Goal: Task Accomplishment & Management: Manage account settings

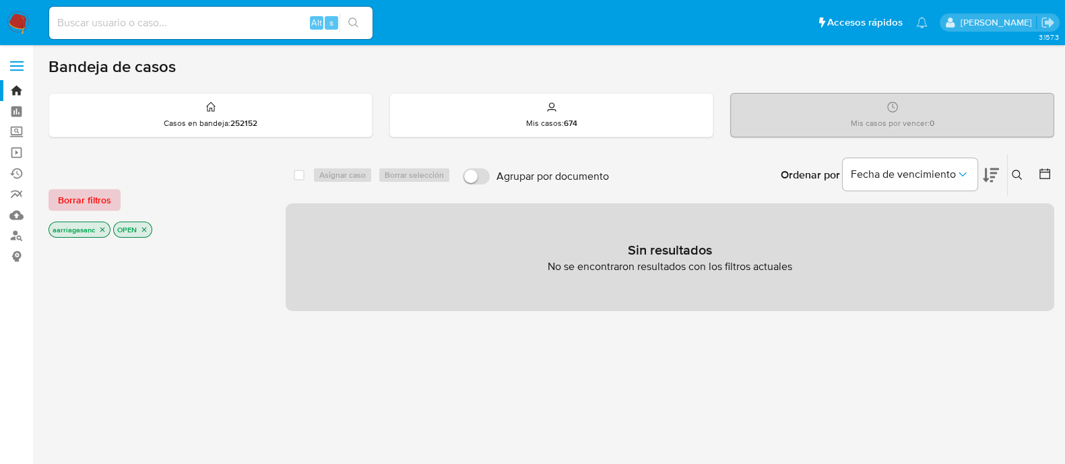
click at [82, 199] on span "Borrar filtros" at bounding box center [84, 200] width 53 height 19
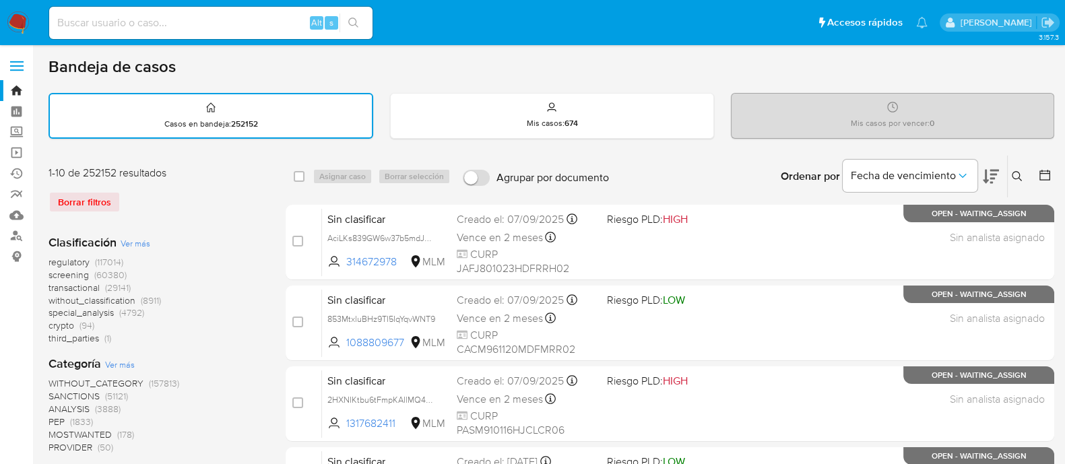
click at [57, 277] on span "screening" at bounding box center [68, 274] width 40 height 13
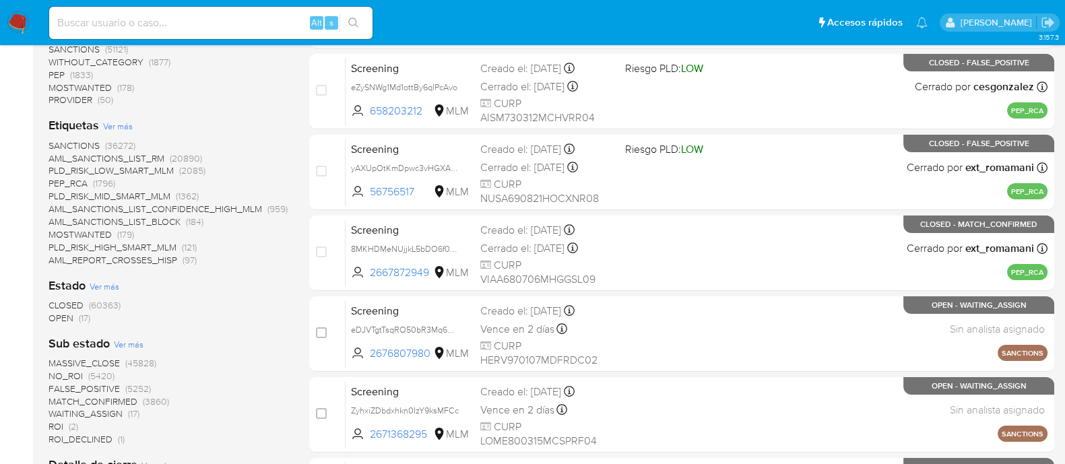
scroll to position [253, 0]
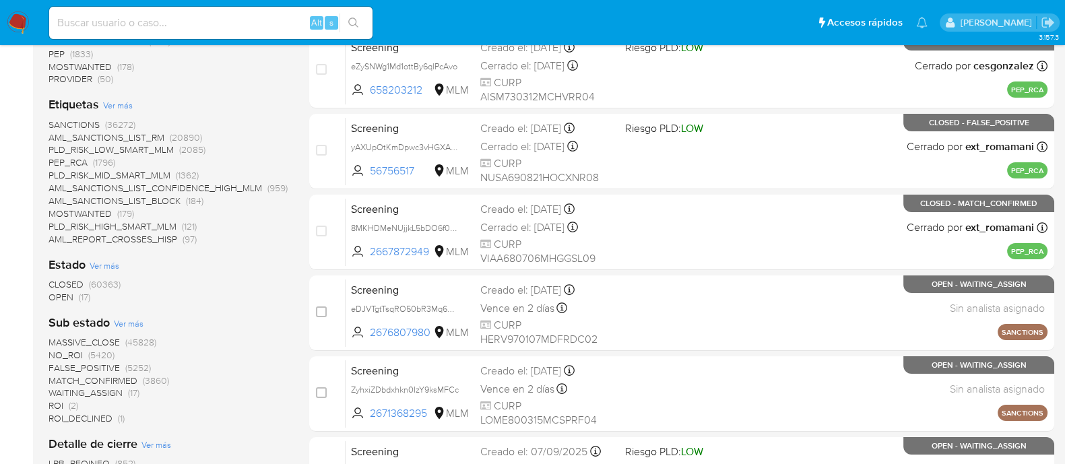
click at [60, 300] on span "OPEN" at bounding box center [60, 296] width 25 height 13
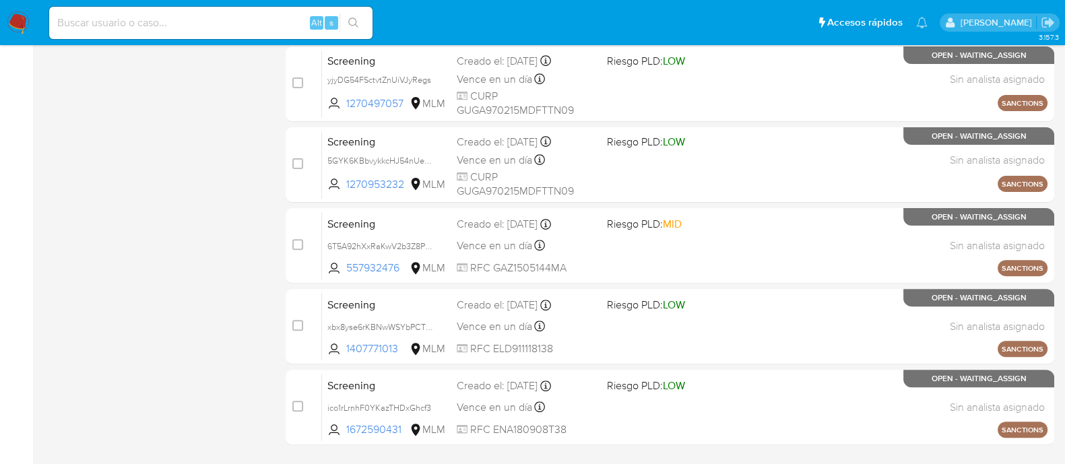
scroll to position [599, 0]
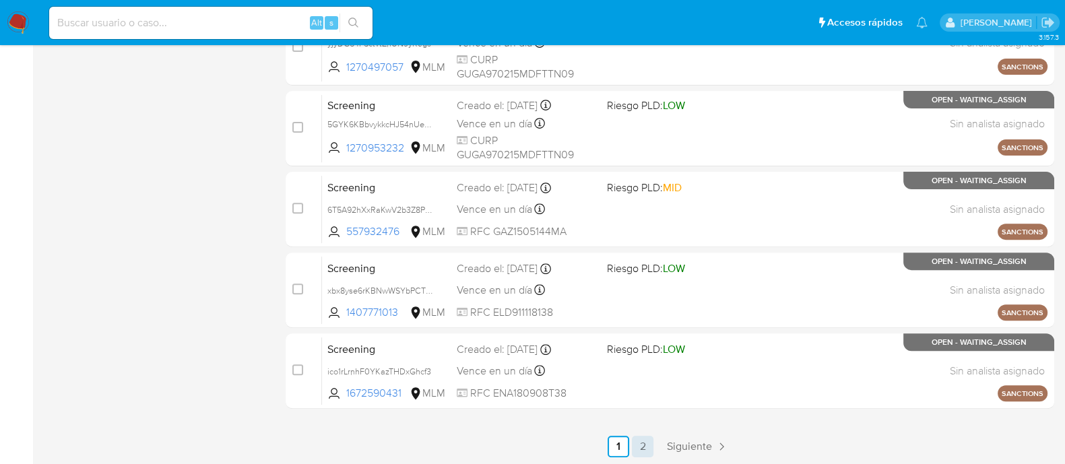
click at [637, 449] on link "2" at bounding box center [643, 447] width 22 height 22
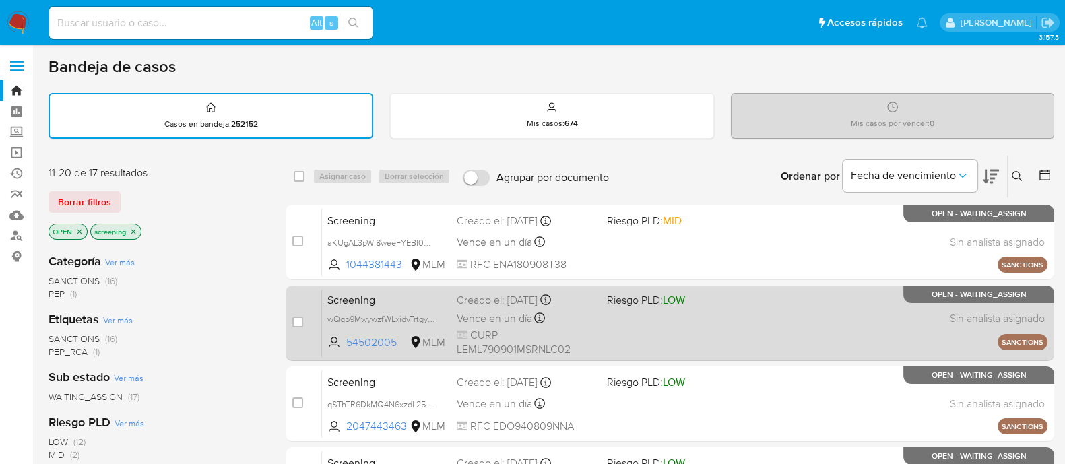
scroll to position [357, 0]
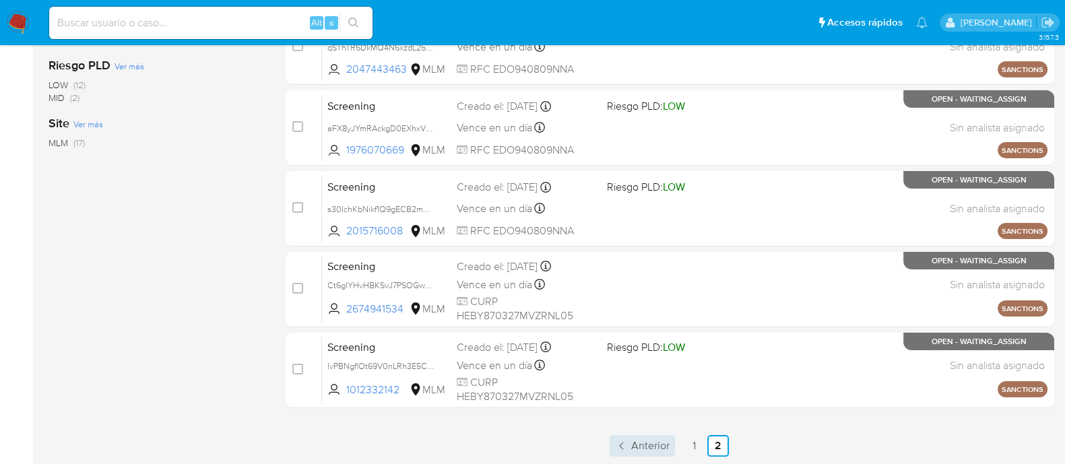
click at [643, 444] on span "Anterior" at bounding box center [650, 445] width 38 height 11
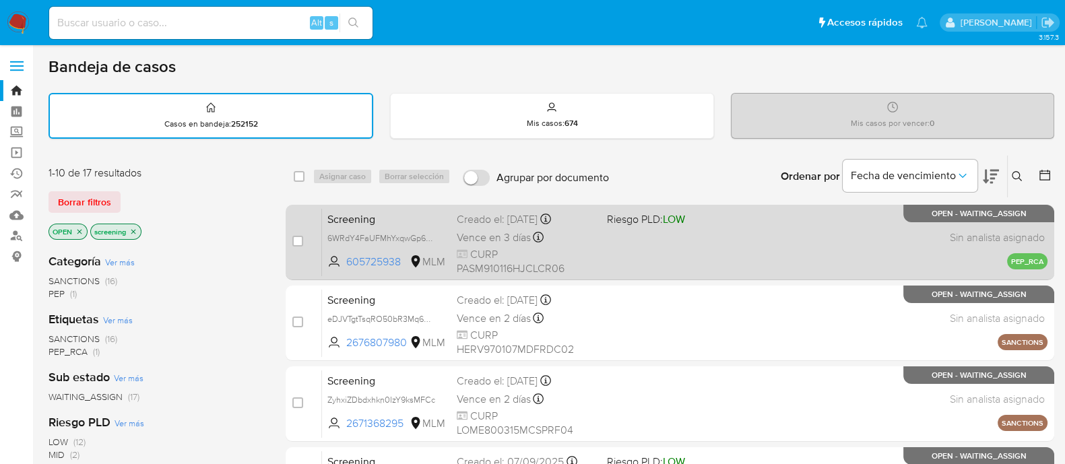
click at [663, 237] on div "Screening 6WRdY4FaUFMhYxqwGp6U2F3V 605725938 MLM Riesgo PLD: LOW Creado el: 06/…" at bounding box center [684, 242] width 725 height 68
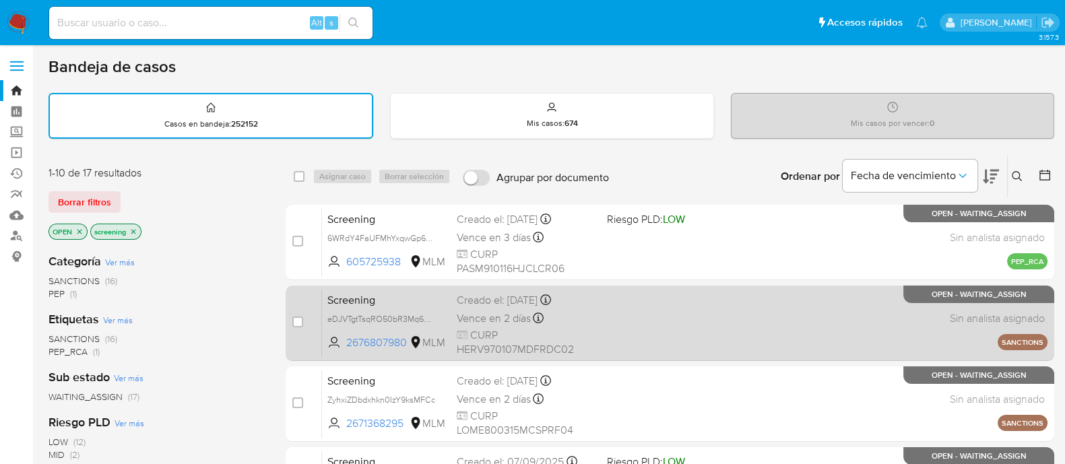
click at [691, 318] on div "Screening eDJVTgtTsqRO50bR3Mq6HM7f 2676807980 MLM Creado el: 06/09/2025 Creado …" at bounding box center [684, 323] width 725 height 68
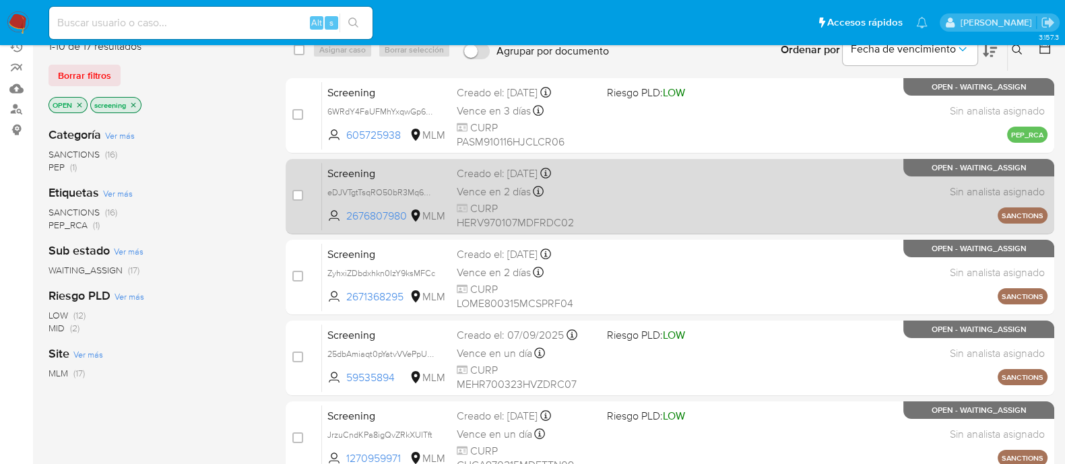
scroll to position [168, 0]
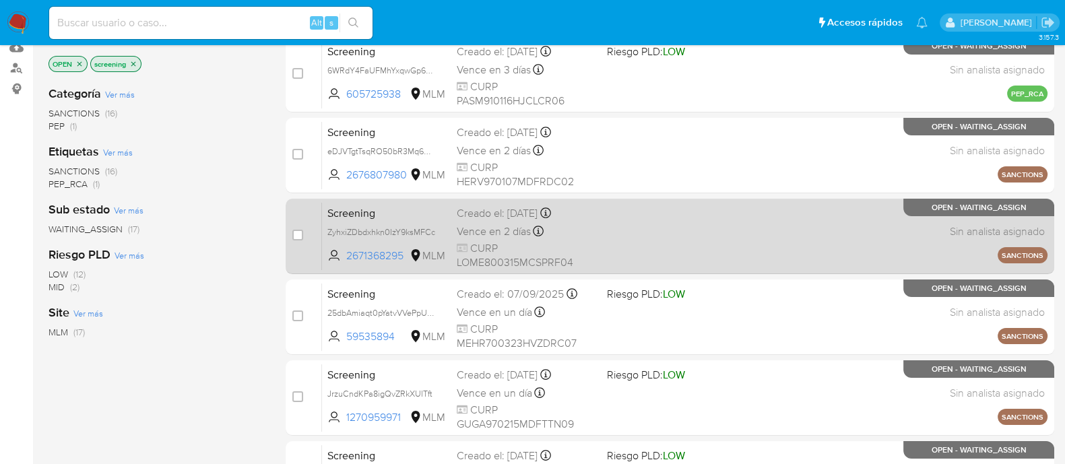
click at [606, 251] on div "Screening ZyhxiZDbdxhkn0IzY9ksMFCc 2671368295 MLM Creado el: 06/09/2025 Creado …" at bounding box center [684, 236] width 725 height 68
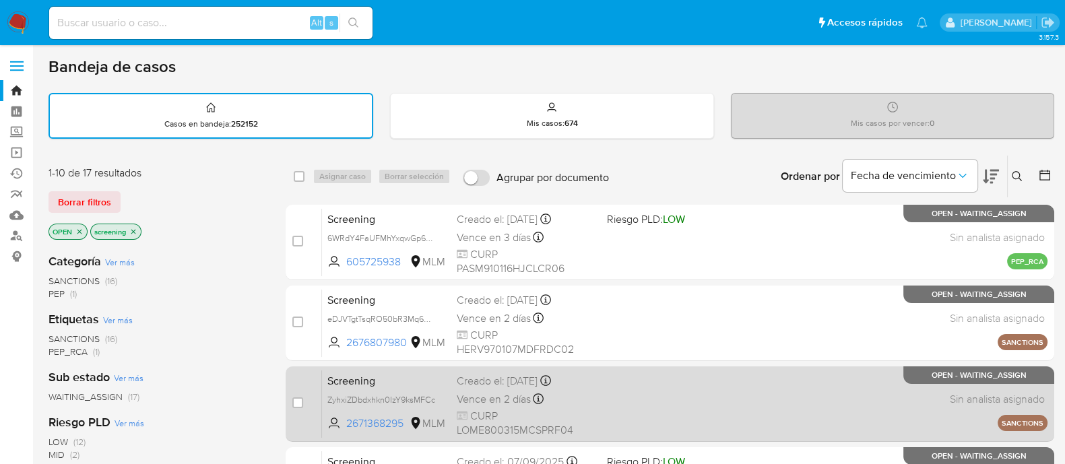
scroll to position [84, 0]
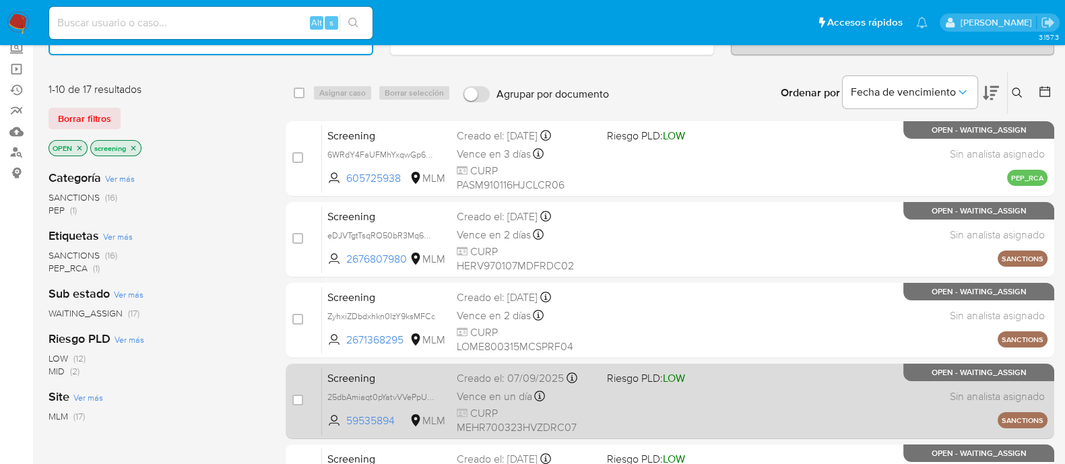
click at [693, 388] on div "Screening 25dbAmiaqt0pYatvVVePpUsg 59535894 MLM Riesgo PLD: LOW Creado el: 07/0…" at bounding box center [684, 401] width 725 height 68
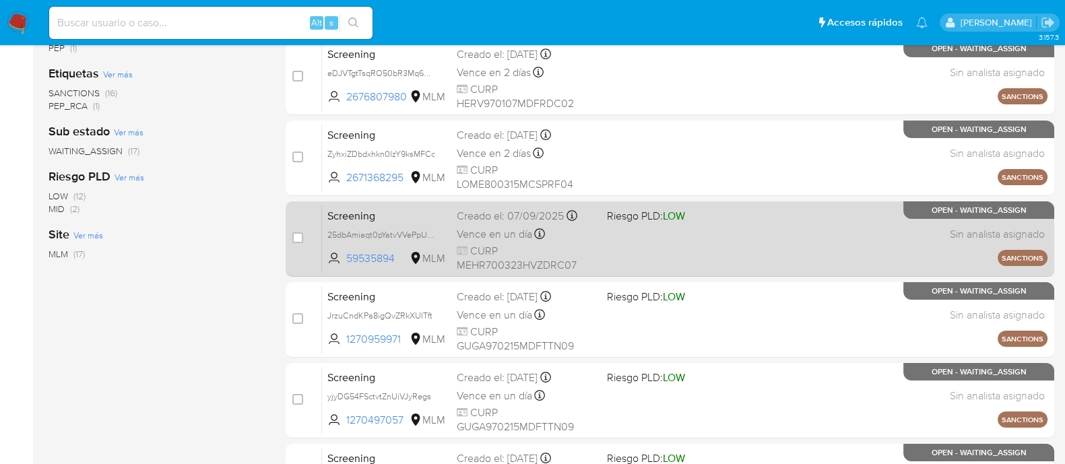
scroll to position [253, 0]
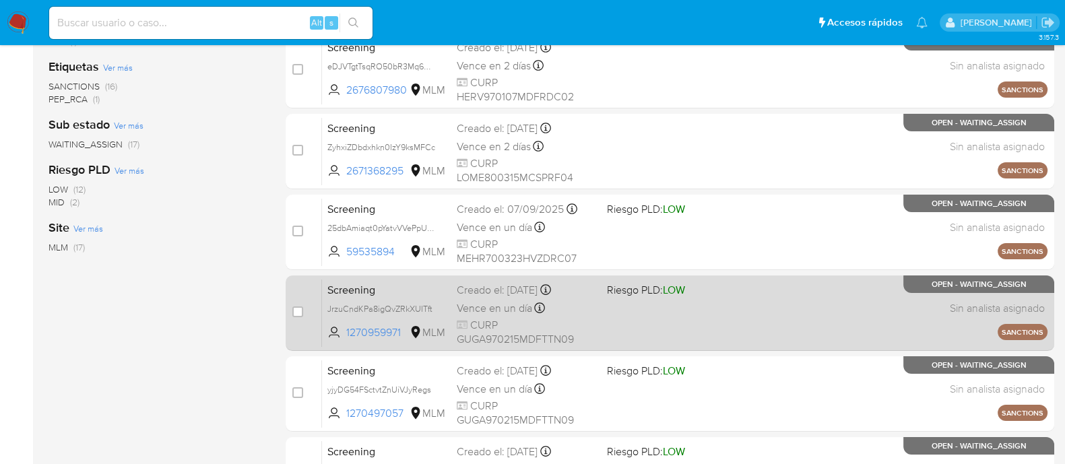
click at [605, 301] on div "Screening JrzuCndKPa8igQvZRkXUITft 1270959971 MLM Riesgo PLD: LOW Creado el: 05…" at bounding box center [684, 313] width 725 height 68
click at [300, 310] on input "checkbox" at bounding box center [297, 311] width 11 height 11
checkbox input "true"
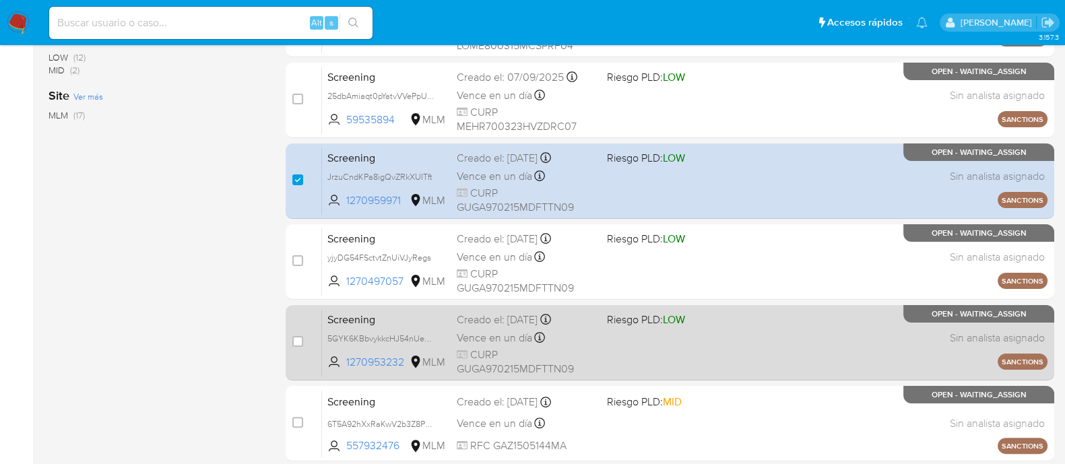
scroll to position [421, 0]
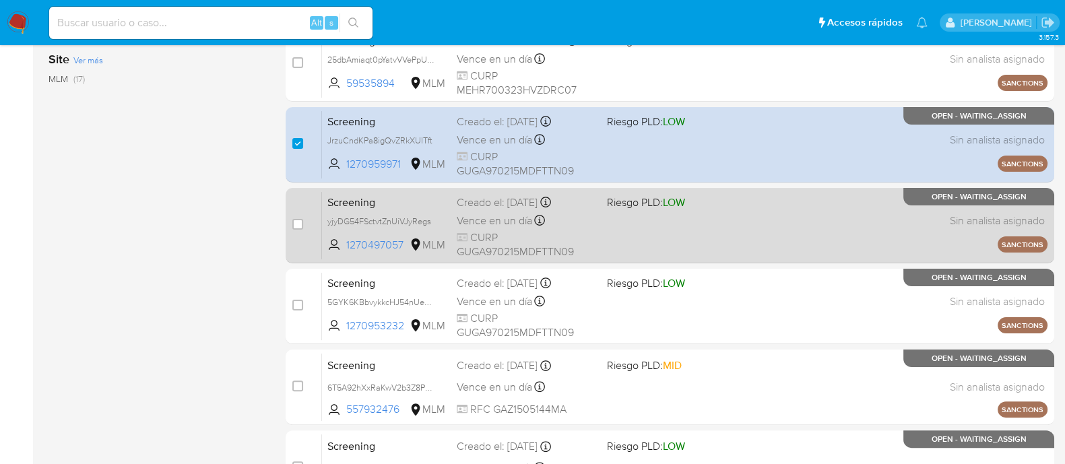
click at [641, 240] on div "Screening yjyDG54FSctvtZnUiVJyRegs 1270497057 MLM Riesgo PLD: LOW Creado el: 05…" at bounding box center [684, 225] width 725 height 68
click at [295, 220] on input "checkbox" at bounding box center [297, 224] width 11 height 11
checkbox input "true"
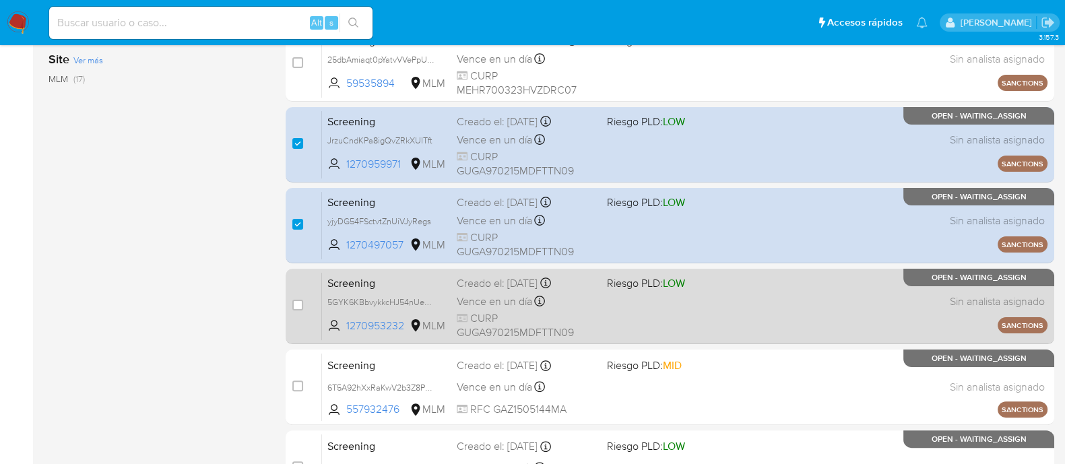
click at [636, 319] on div "Screening 5GYK6KBbvykkcHJ54nUenhmi 1270953232 MLM Riesgo PLD: LOW Creado el: 05…" at bounding box center [684, 306] width 725 height 68
click at [296, 301] on input "checkbox" at bounding box center [297, 305] width 11 height 11
checkbox input "true"
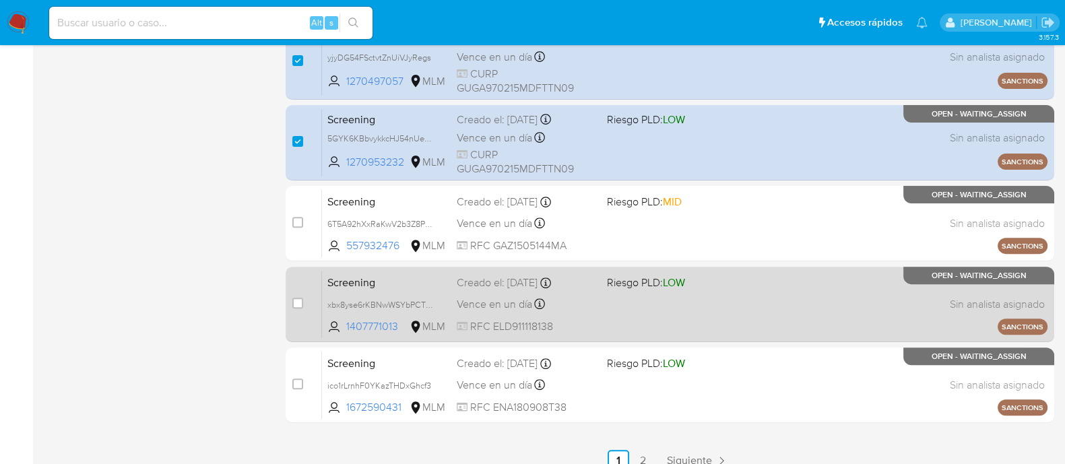
scroll to position [589, 0]
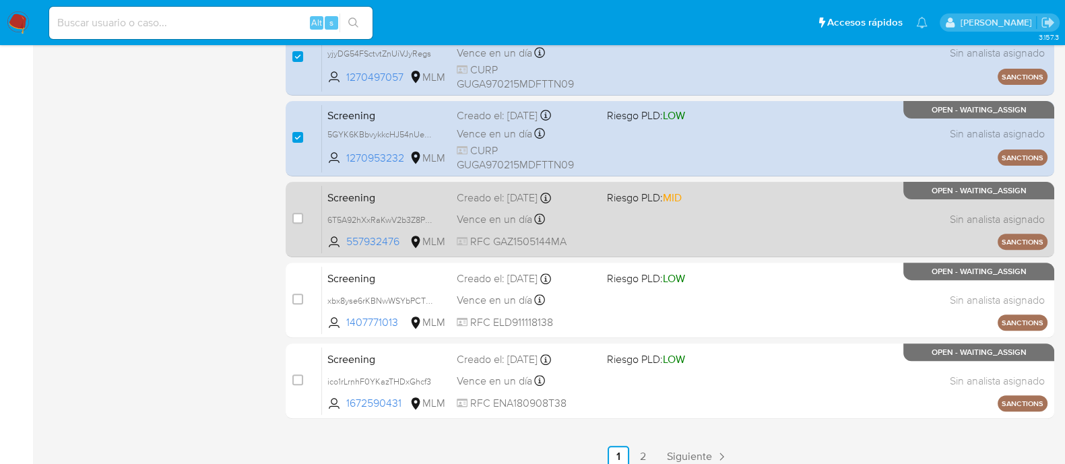
click at [634, 234] on div "Screening 6T5A92hXxRaKwV2b3Z8PbuU6 557932476 MLM Riesgo PLD: MID Creado el: 05/…" at bounding box center [684, 219] width 725 height 68
click at [298, 213] on input "checkbox" at bounding box center [297, 218] width 11 height 11
checkbox input "true"
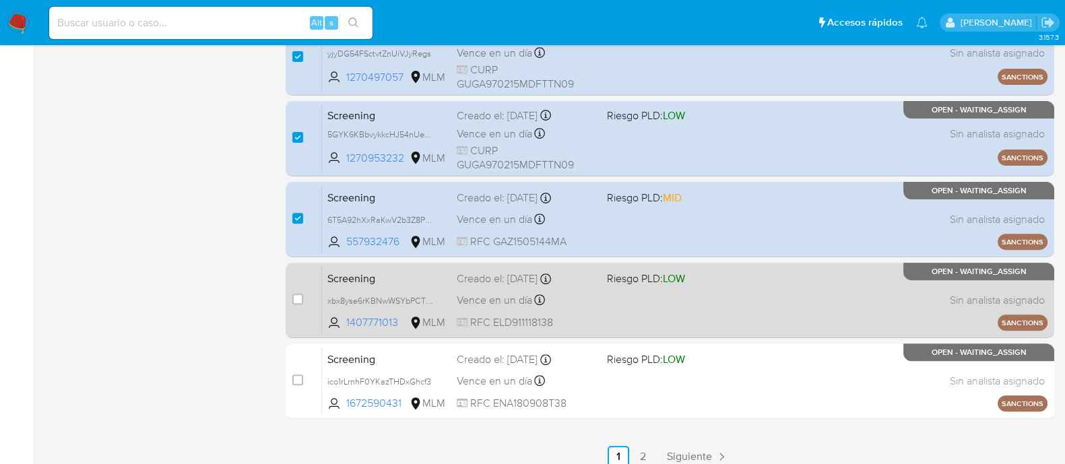
click at [657, 287] on div "Screening xbx8yse6rKBNwWSYbPCTDAxA 1407771013 MLM Riesgo PLD: LOW Creado el: 05…" at bounding box center [684, 300] width 725 height 68
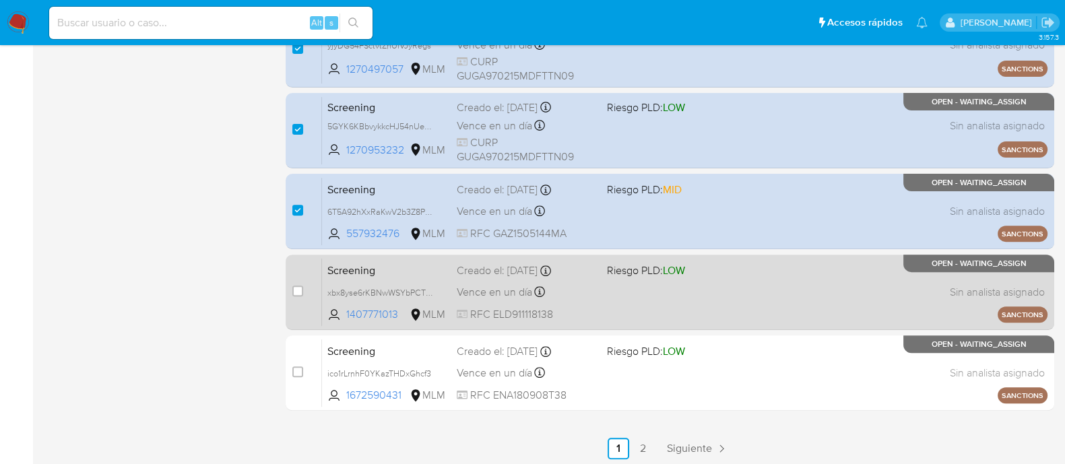
scroll to position [599, 0]
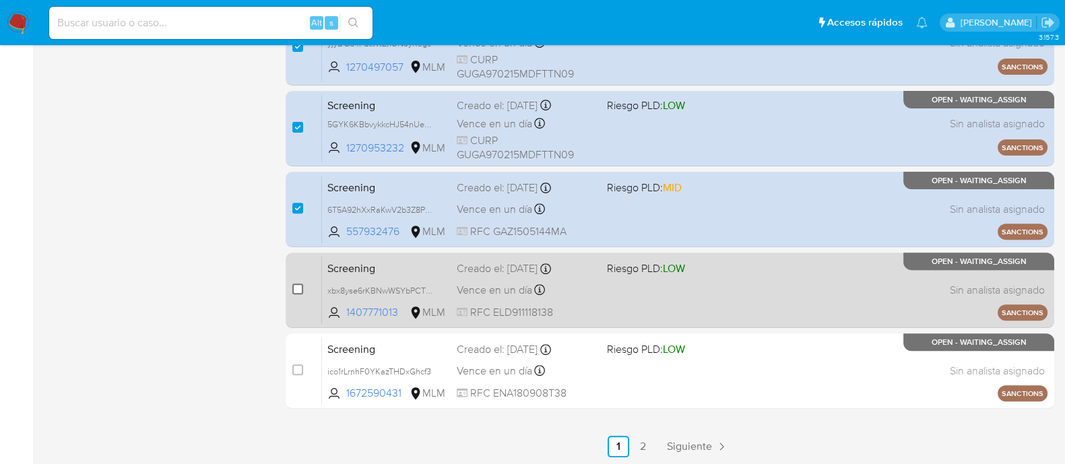
click at [297, 287] on input "checkbox" at bounding box center [297, 289] width 11 height 11
checkbox input "true"
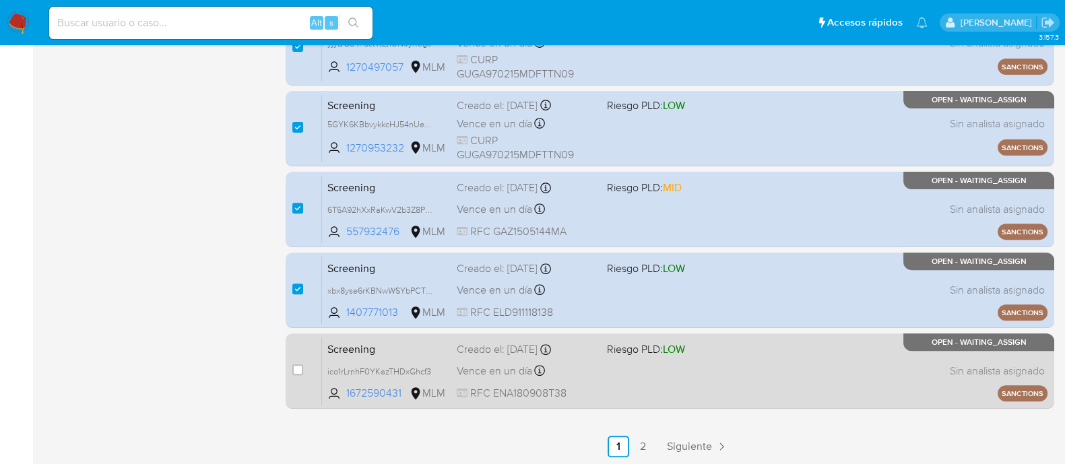
click at [613, 372] on div "Screening ico1rLrnhF0YKazTHDxGhcf3 1672590431 MLM Riesgo PLD: LOW Creado el: 05…" at bounding box center [684, 371] width 725 height 68
click at [296, 360] on div "case-item-checkbox No es posible asignar el caso" at bounding box center [307, 371] width 30 height 68
click at [300, 368] on input "checkbox" at bounding box center [297, 369] width 11 height 11
checkbox input "true"
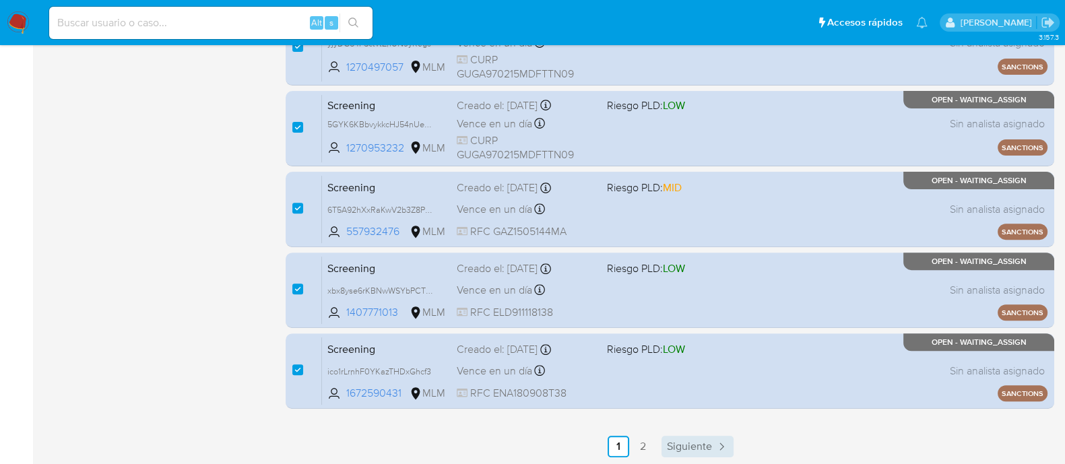
click at [665, 440] on link "Siguiente" at bounding box center [697, 447] width 72 height 22
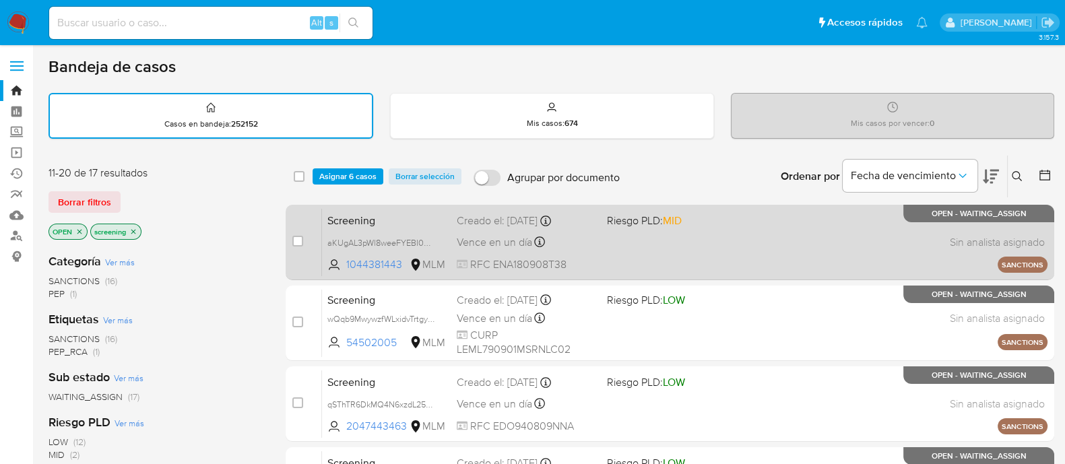
click at [657, 240] on div "Screening aKUgAL3pWl8weeFYEBI0g33l 1044381443 MLM Riesgo PLD: MID Creado el: 05…" at bounding box center [684, 242] width 725 height 68
click at [296, 236] on input "checkbox" at bounding box center [297, 241] width 11 height 11
checkbox input "true"
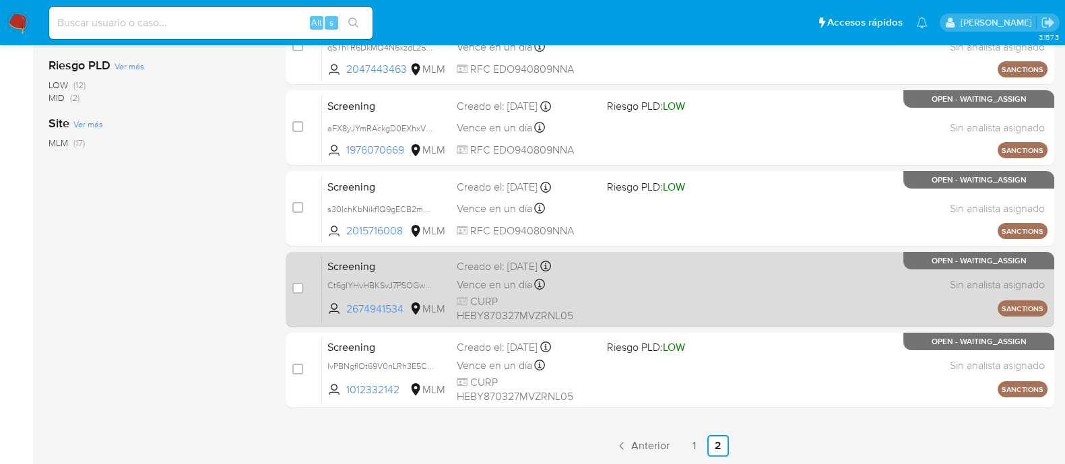
scroll to position [104, 0]
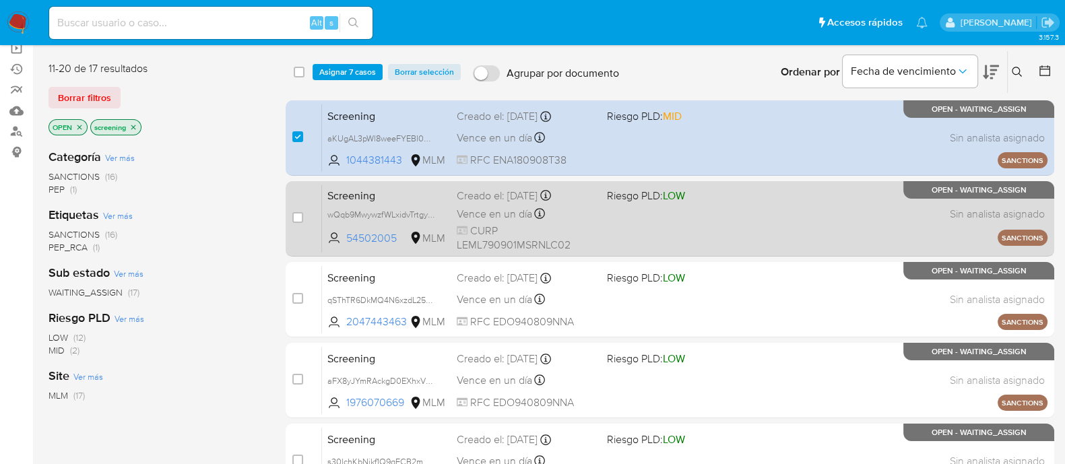
click at [739, 226] on div "Screening wQqb9MwywzfWLxidvTrtgyLb 54502005 MLM Riesgo PLD: LOW Creado el: 05/0…" at bounding box center [684, 219] width 725 height 68
click at [298, 214] on input "checkbox" at bounding box center [297, 217] width 11 height 11
checkbox input "true"
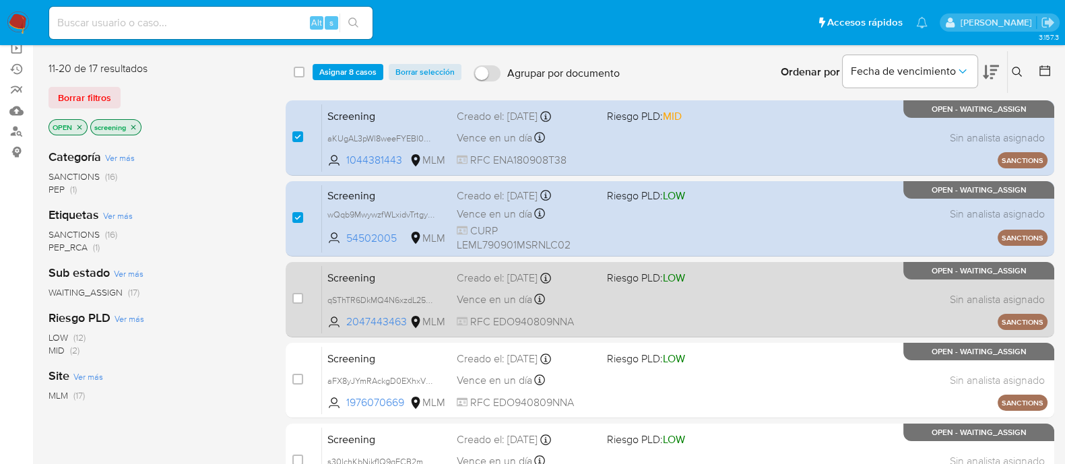
click at [610, 296] on div "Screening qSThTR6DkMQ4N6xzdL256u5u 2047443463 MLM Riesgo PLD: LOW Creado el: 05…" at bounding box center [684, 299] width 725 height 68
click at [293, 297] on input "checkbox" at bounding box center [297, 298] width 11 height 11
checkbox input "true"
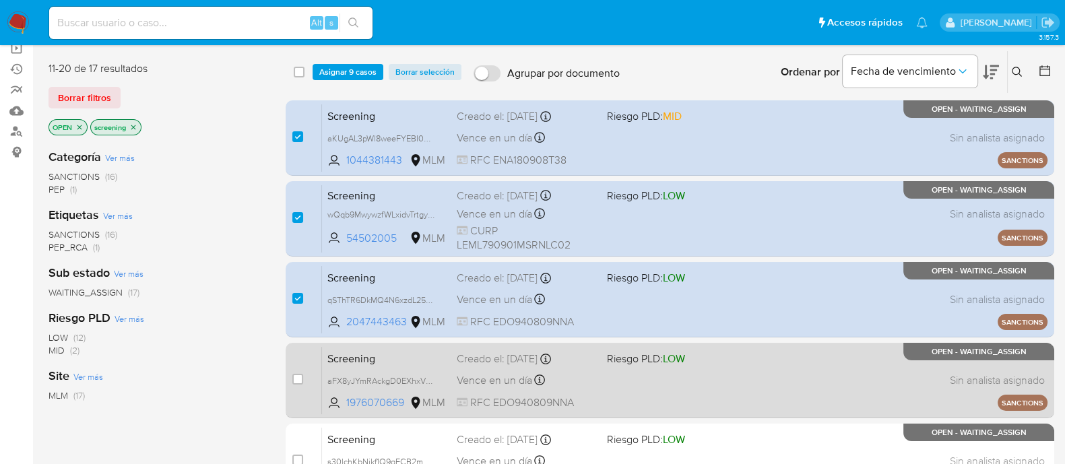
click at [674, 378] on div "Screening aFX8yJYmRAckgD0EXhxVuxl5 1976070669 MLM Riesgo PLD: LOW Creado el: 05…" at bounding box center [684, 380] width 725 height 68
click at [299, 379] on input "checkbox" at bounding box center [297, 379] width 11 height 11
checkbox input "true"
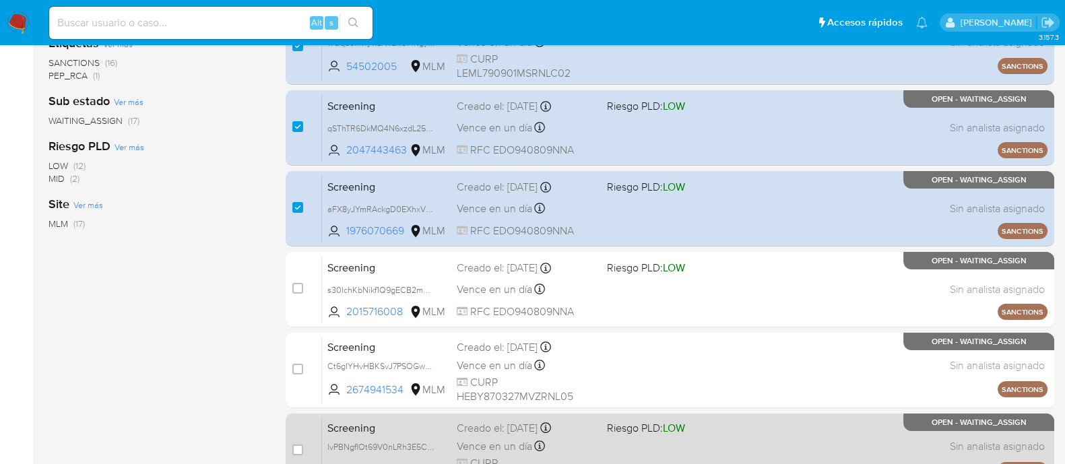
scroll to position [357, 0]
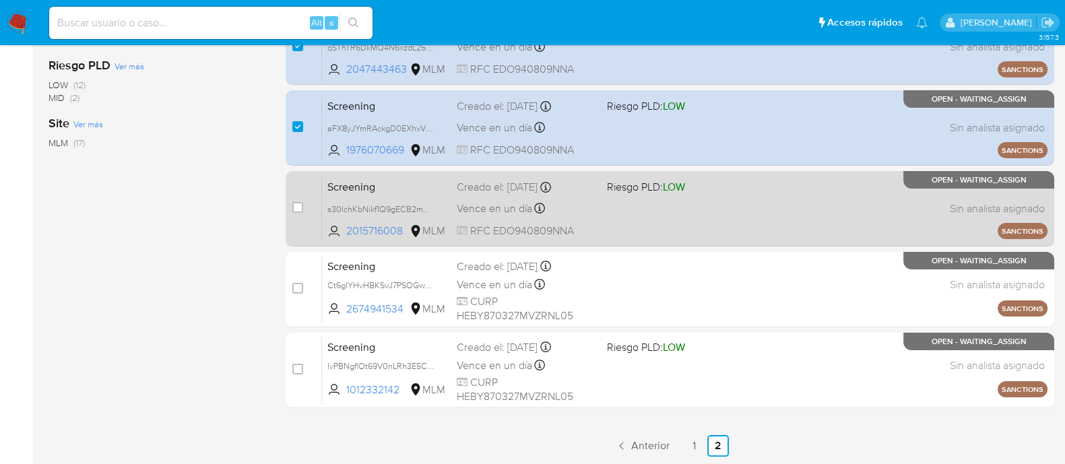
click at [638, 214] on div "Screening s30lchKbNikf1Q9gECB2mmJM 2015716008 MLM Riesgo PLD: LOW Creado el: 05…" at bounding box center [684, 208] width 725 height 68
click at [296, 214] on div "case-item-checkbox" at bounding box center [297, 209] width 11 height 16
click at [296, 207] on input "checkbox" at bounding box center [297, 207] width 11 height 11
checkbox input "true"
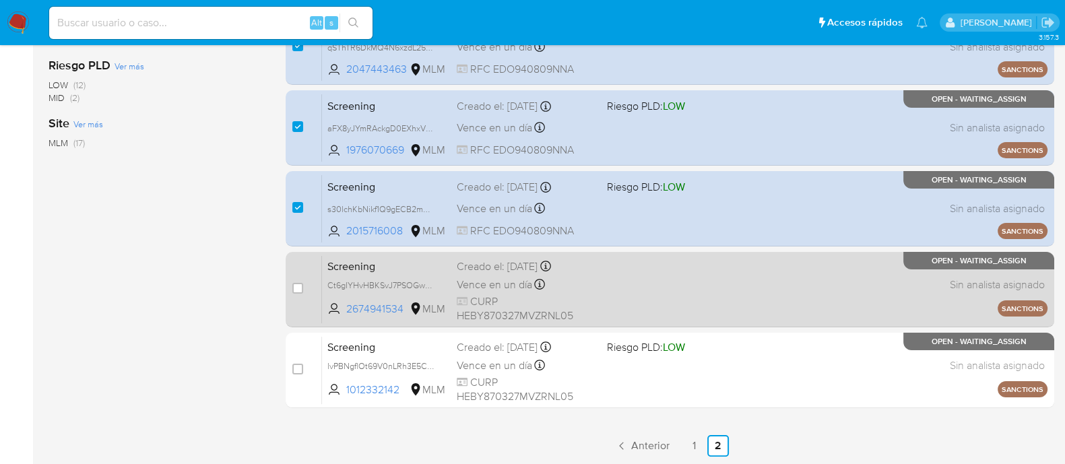
click at [630, 295] on div "Screening Ct6gIYHvHBKSvJ7PSOGwhUxg 2674941534 MLM Creado el: 05/09/2025 Creado …" at bounding box center [684, 289] width 725 height 68
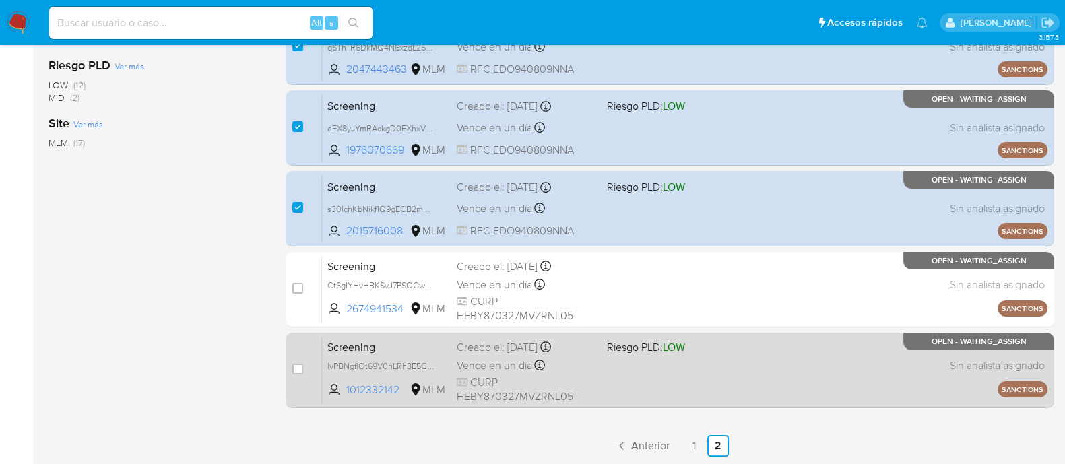
click at [614, 374] on div "Screening lvPBNgflOt69V0nLRh3E5C3S 1012332142 MLM Riesgo PLD: LOW Creado el: 05…" at bounding box center [684, 370] width 725 height 68
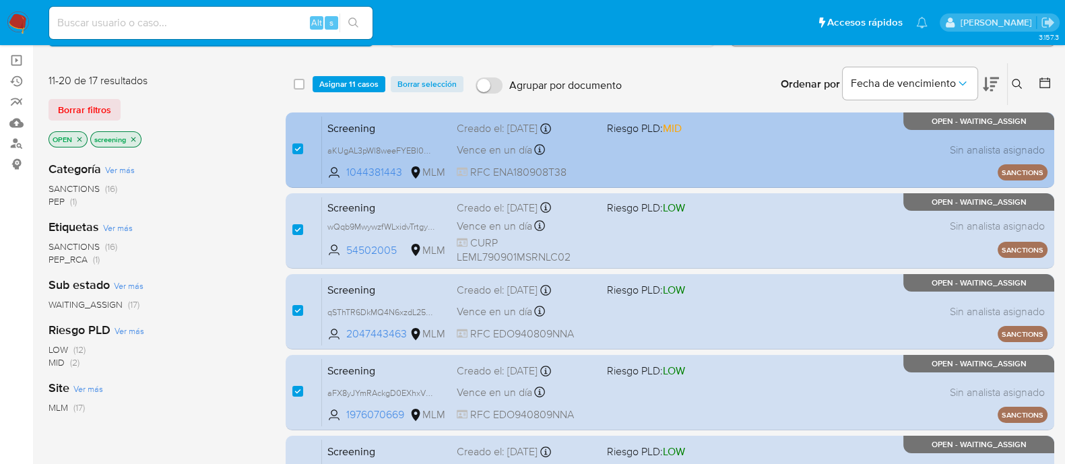
scroll to position [0, 0]
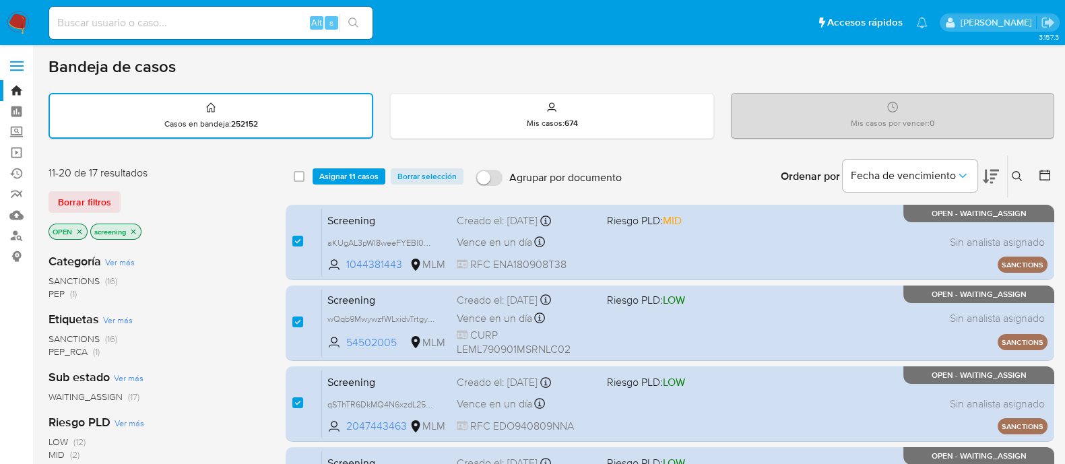
click at [359, 176] on span "Asignar 11 casos" at bounding box center [348, 176] width 59 height 13
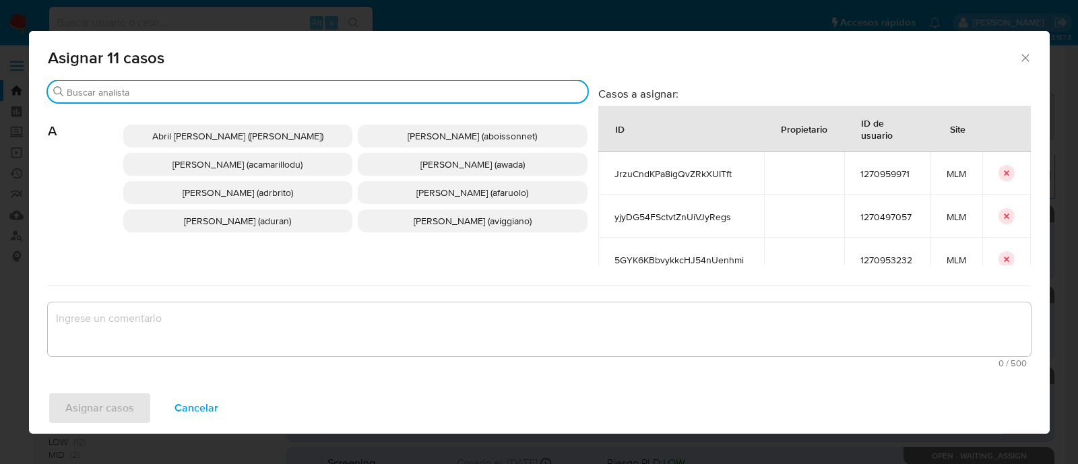
click at [244, 96] on input "Buscar" at bounding box center [324, 92] width 515 height 12
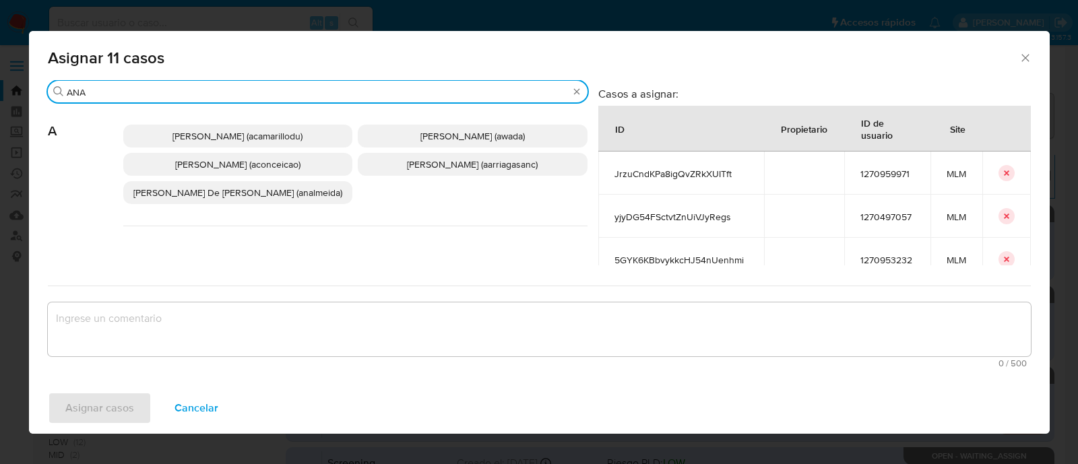
type input "ANA"
click at [372, 168] on p "Ana Maria Arriaga (aarriagasanc)" at bounding box center [473, 164] width 230 height 23
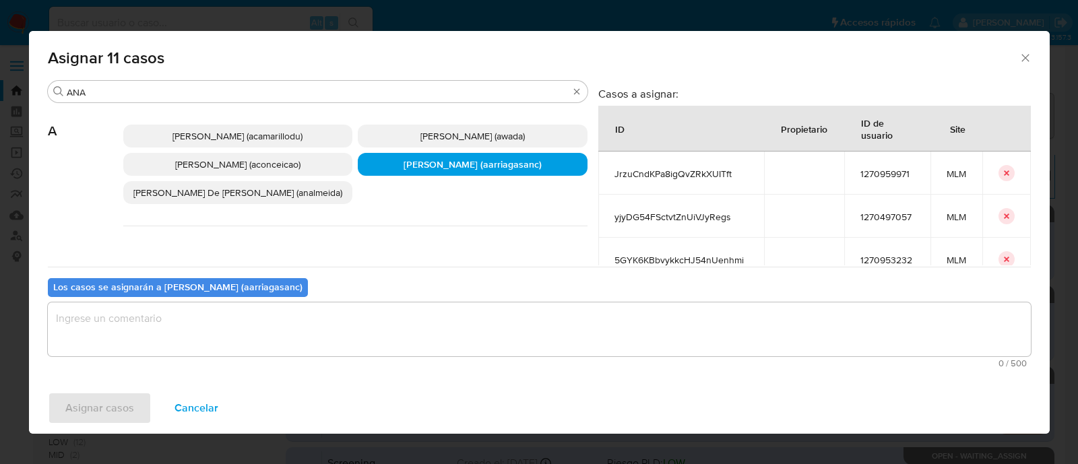
click at [216, 324] on textarea "assign-modal" at bounding box center [539, 329] width 983 height 54
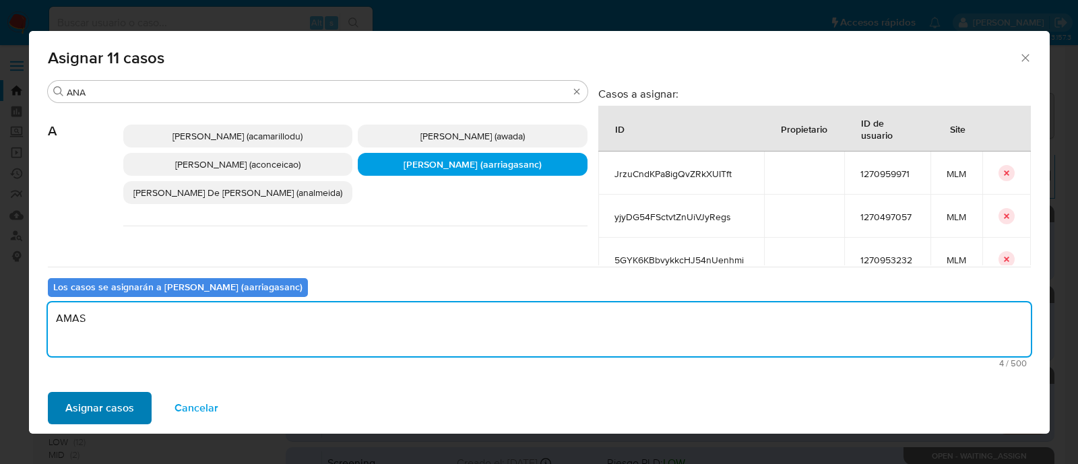
type textarea "AMAS"
click at [74, 405] on span "Asignar casos" at bounding box center [99, 408] width 69 height 30
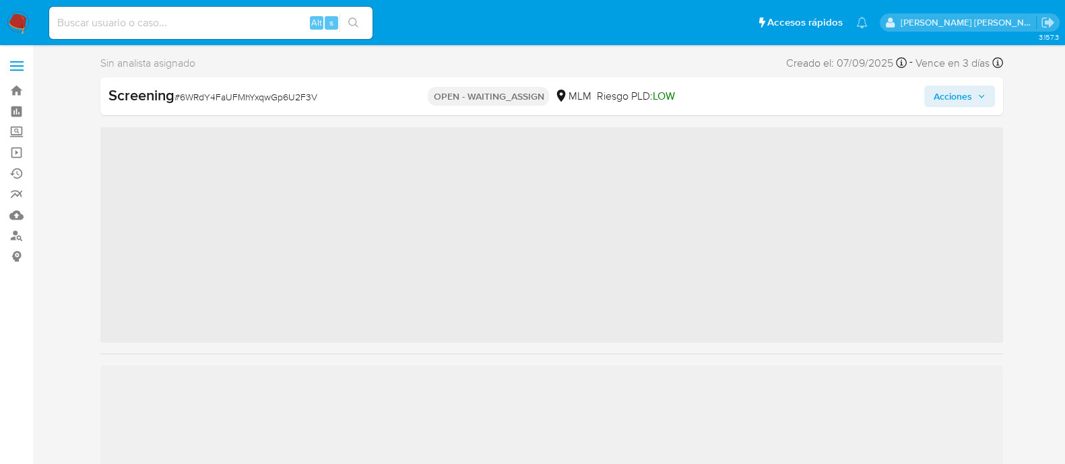
scroll to position [568, 0]
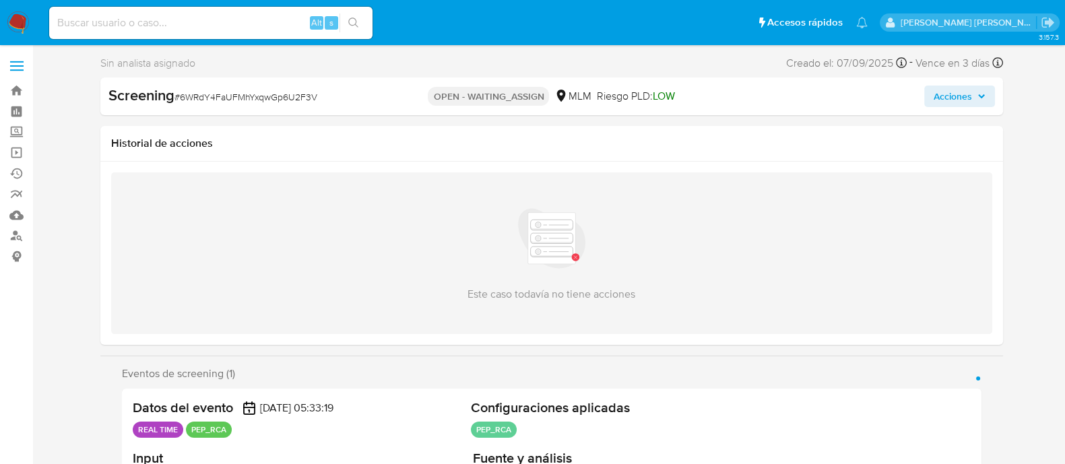
select select "10"
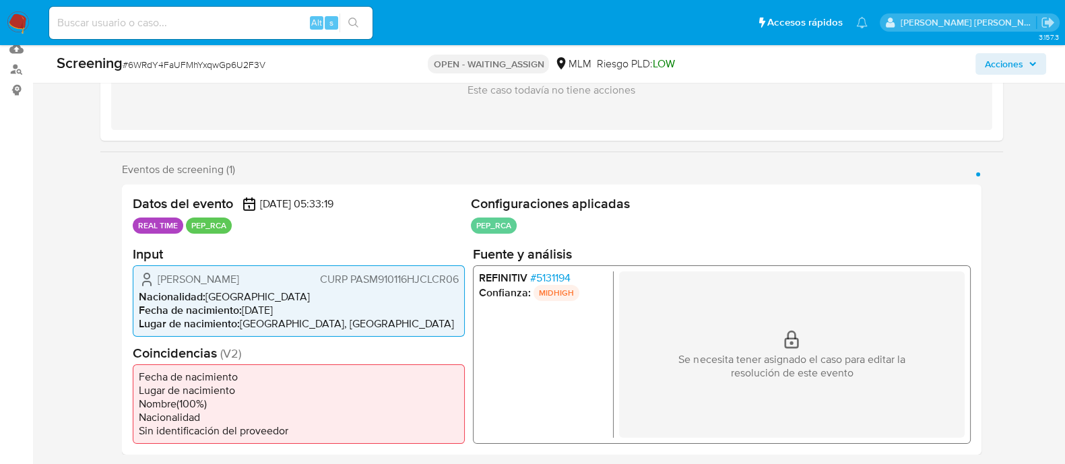
scroll to position [168, 0]
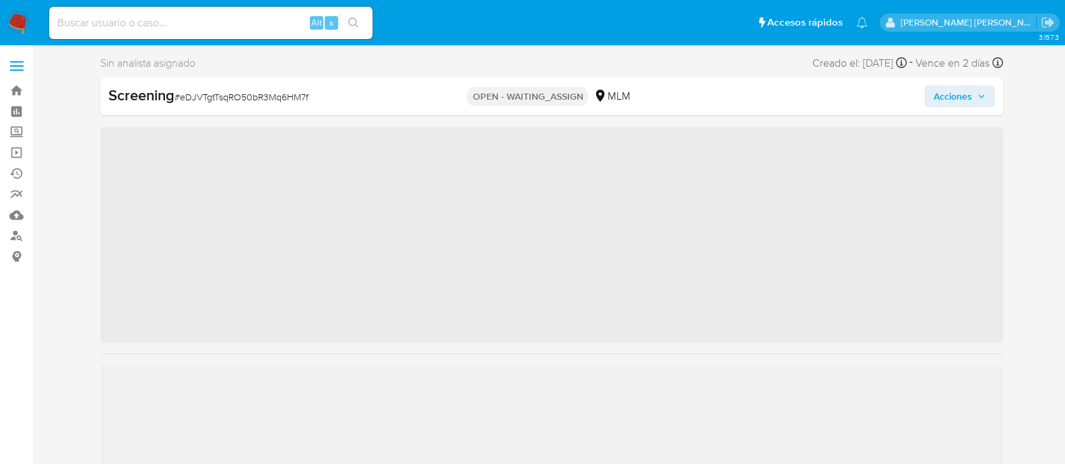
scroll to position [568, 0]
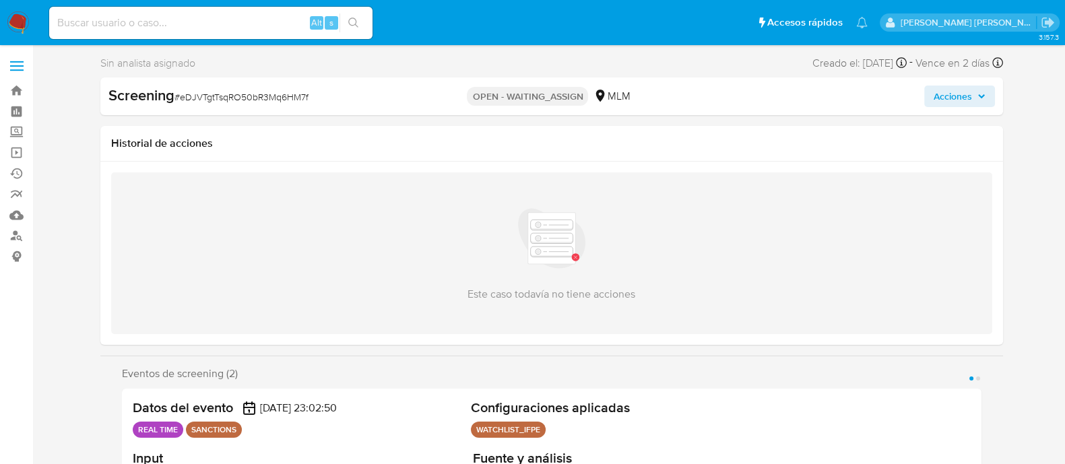
select select "10"
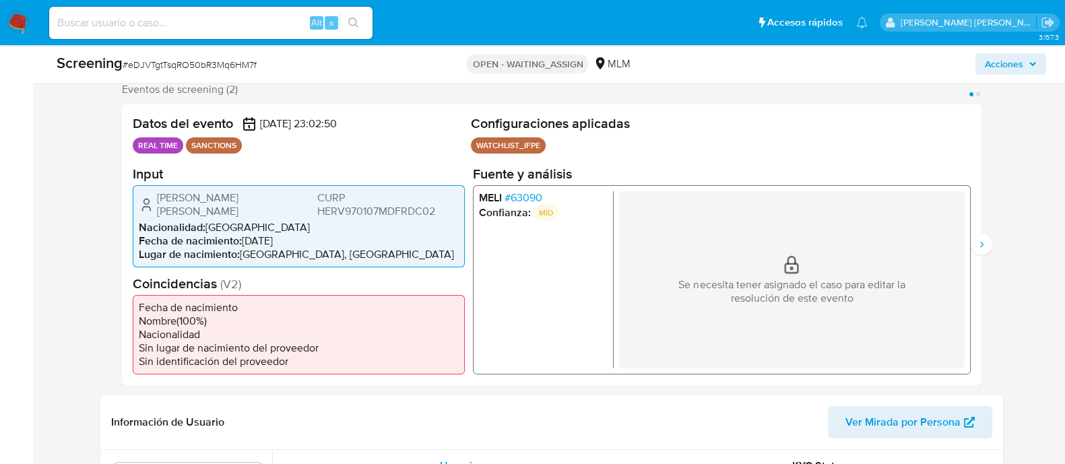
scroll to position [253, 0]
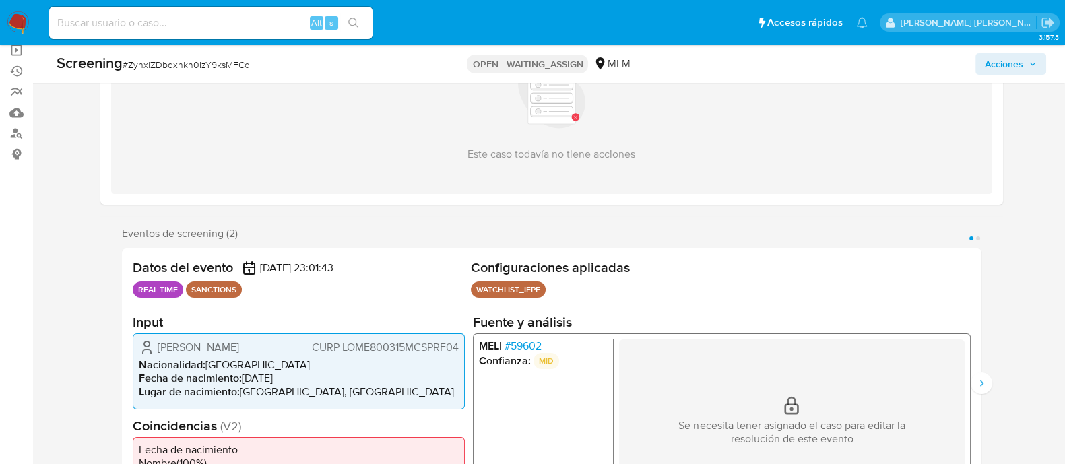
scroll to position [168, 0]
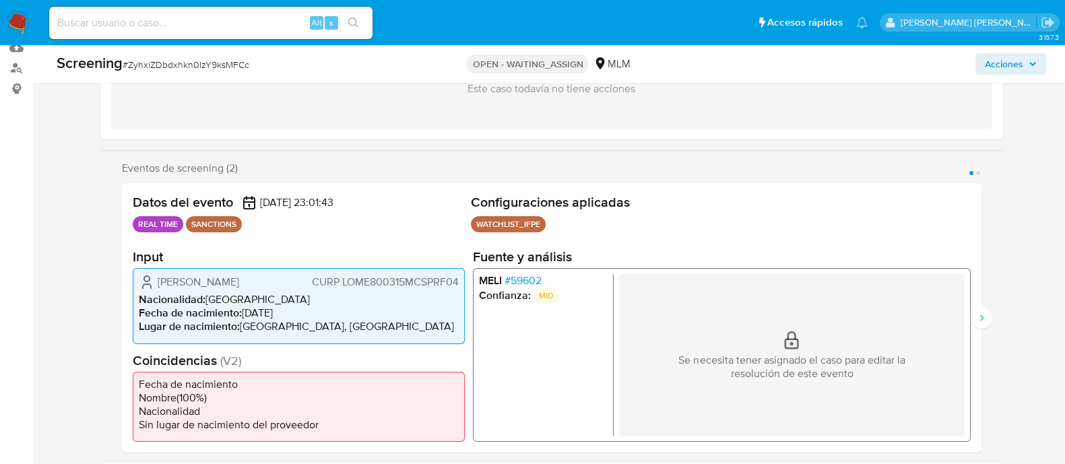
select select "10"
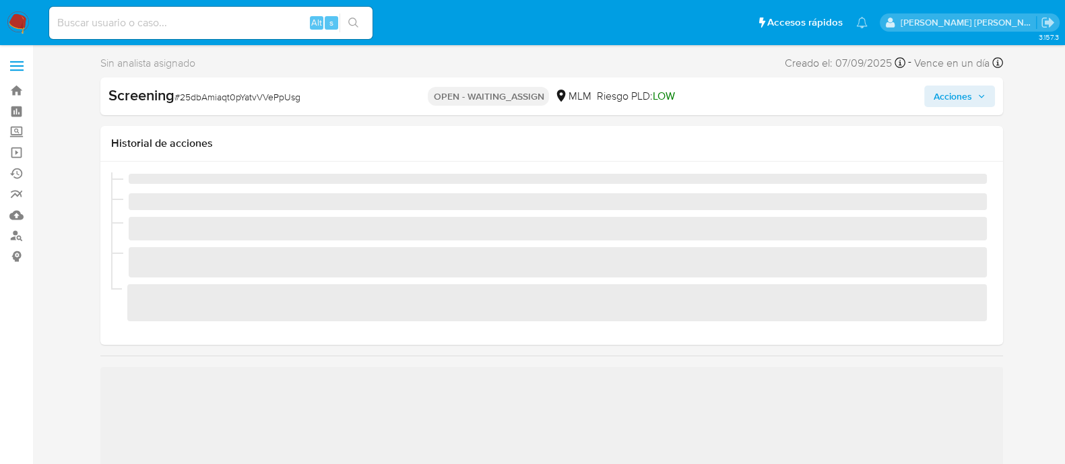
scroll to position [568, 0]
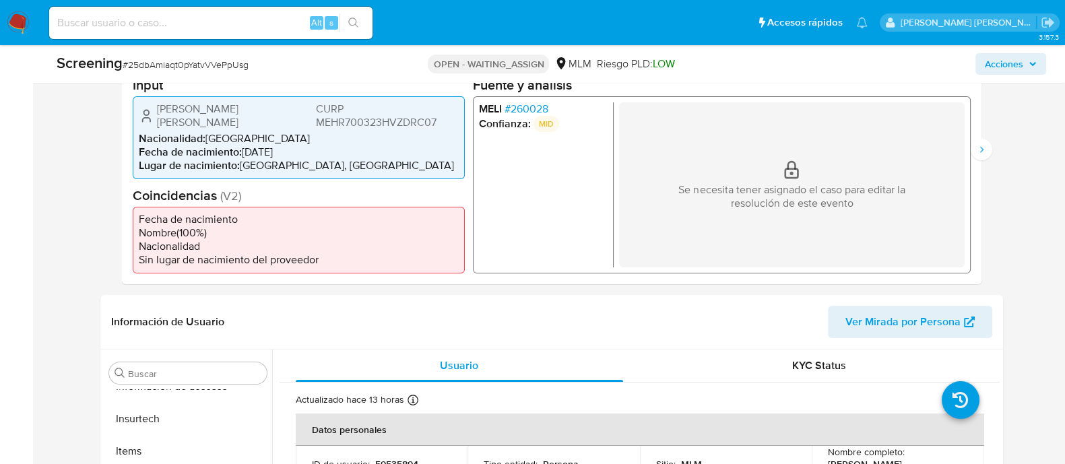
select select "10"
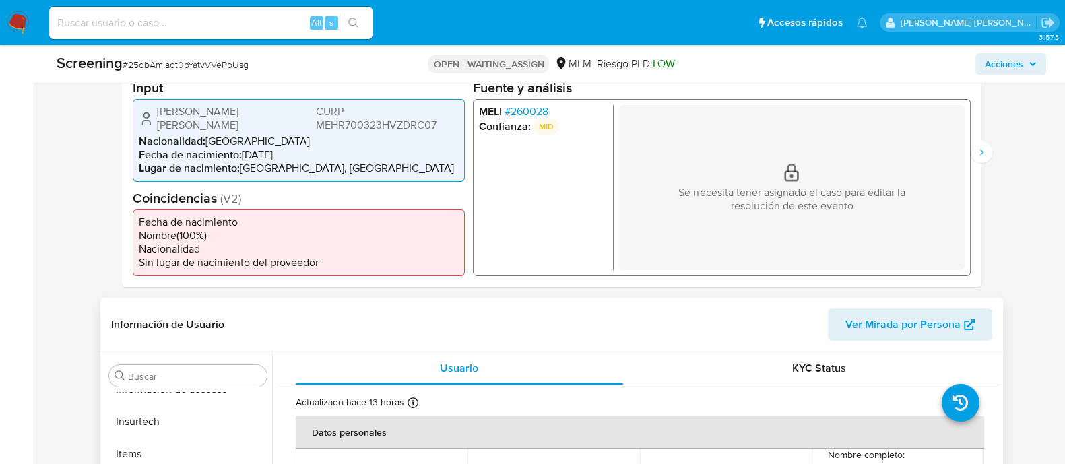
scroll to position [253, 0]
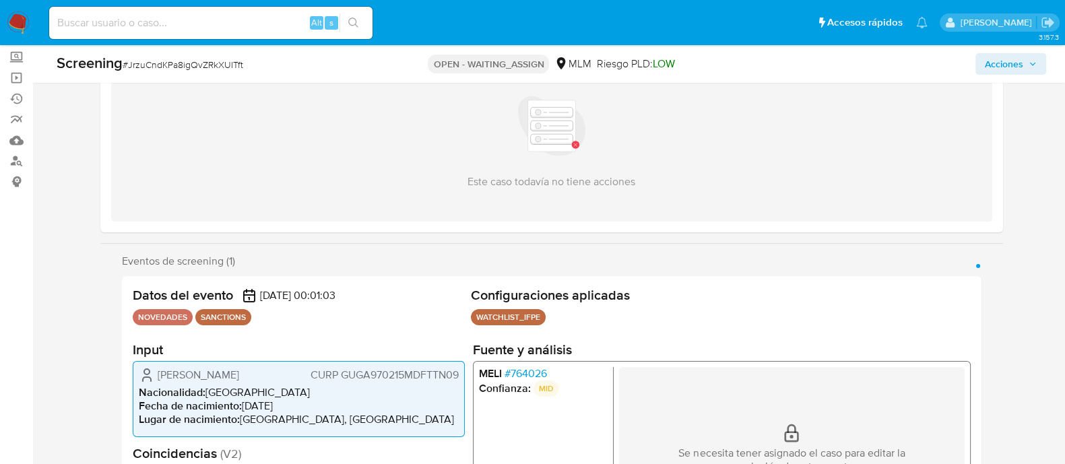
scroll to position [168, 0]
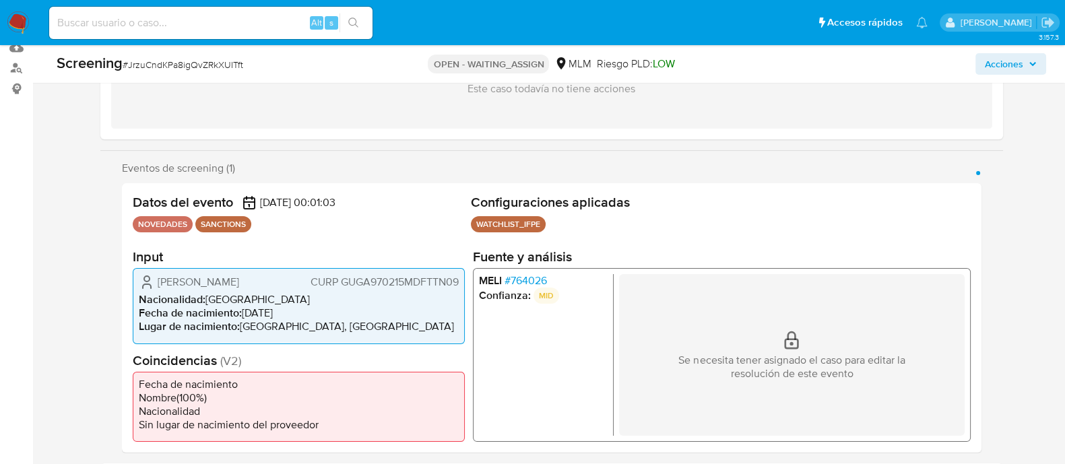
select select "10"
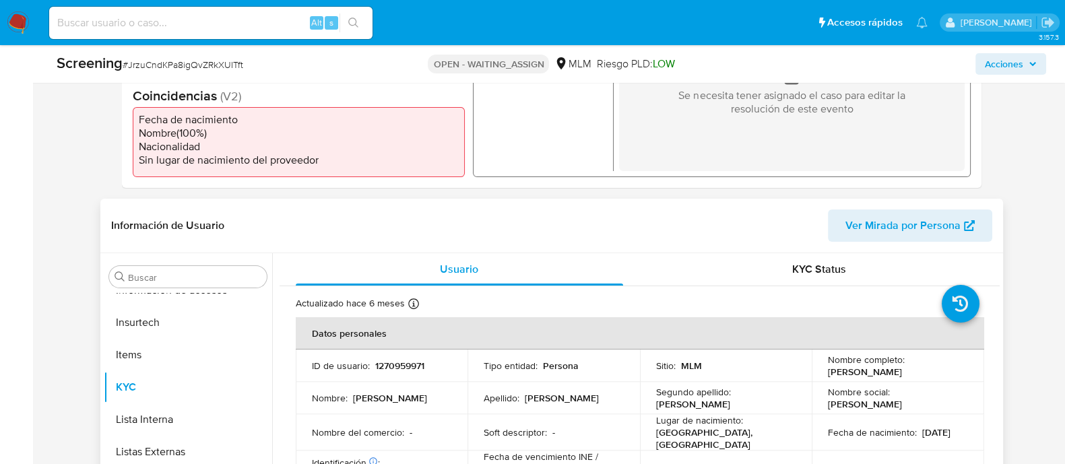
scroll to position [505, 0]
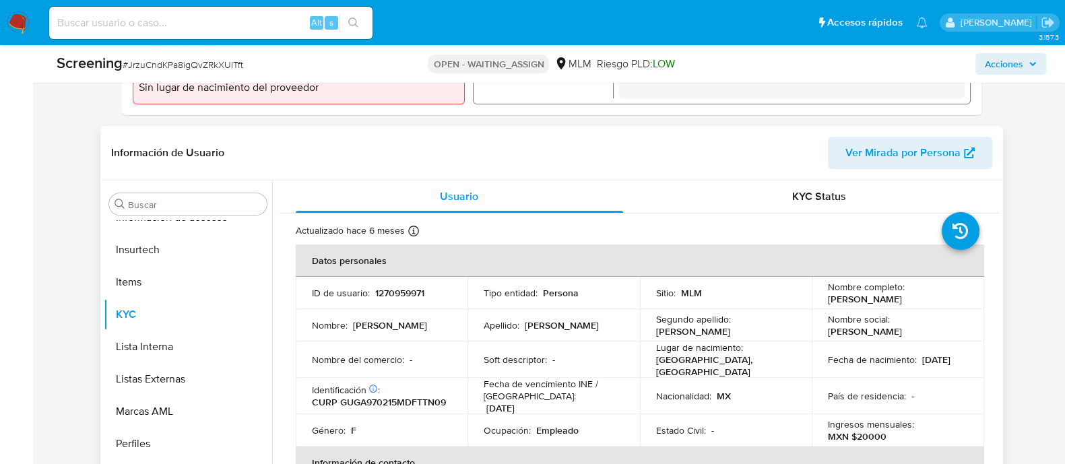
click at [397, 294] on p "1270959971" at bounding box center [399, 293] width 49 height 12
copy p "1270959971"
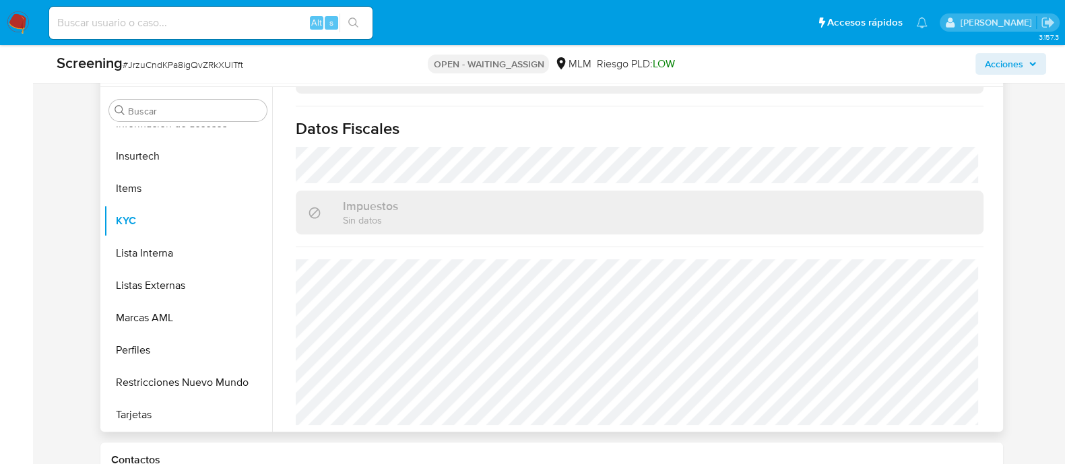
scroll to position [673, 0]
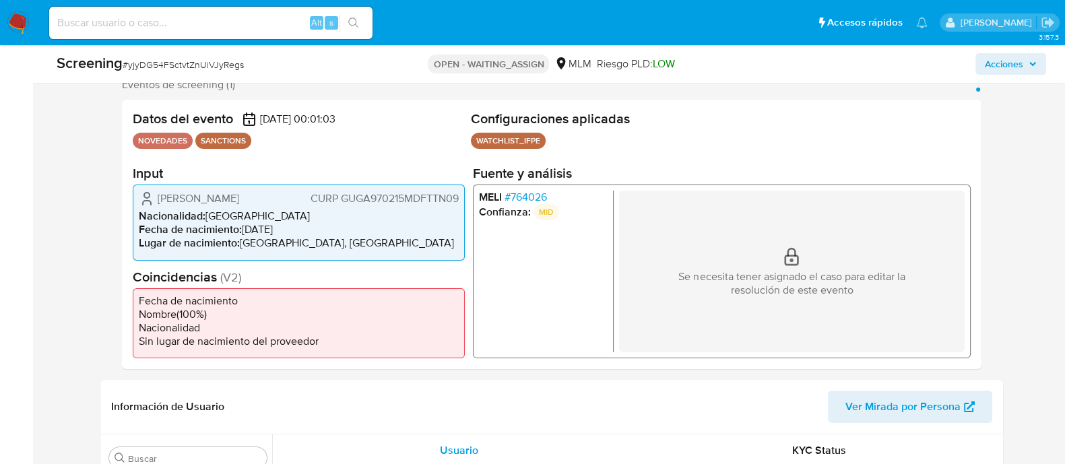
scroll to position [253, 0]
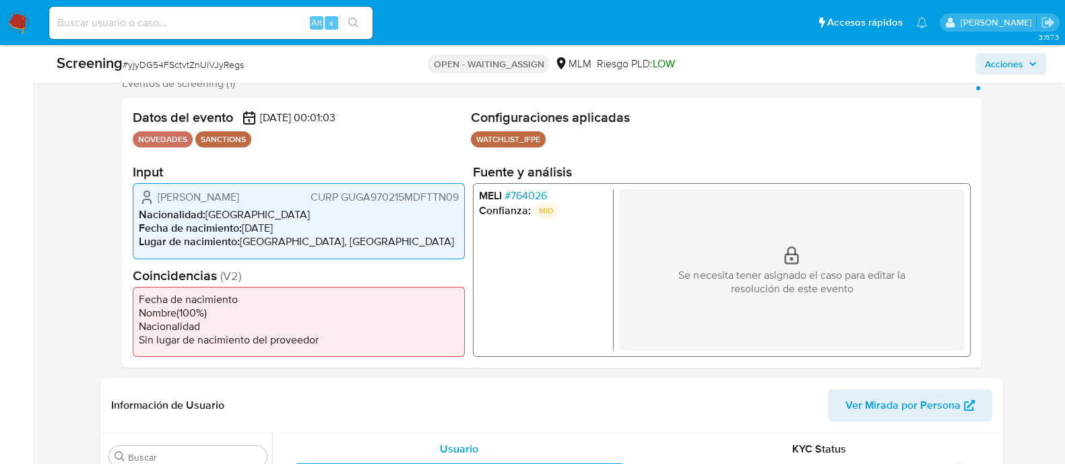
select select "10"
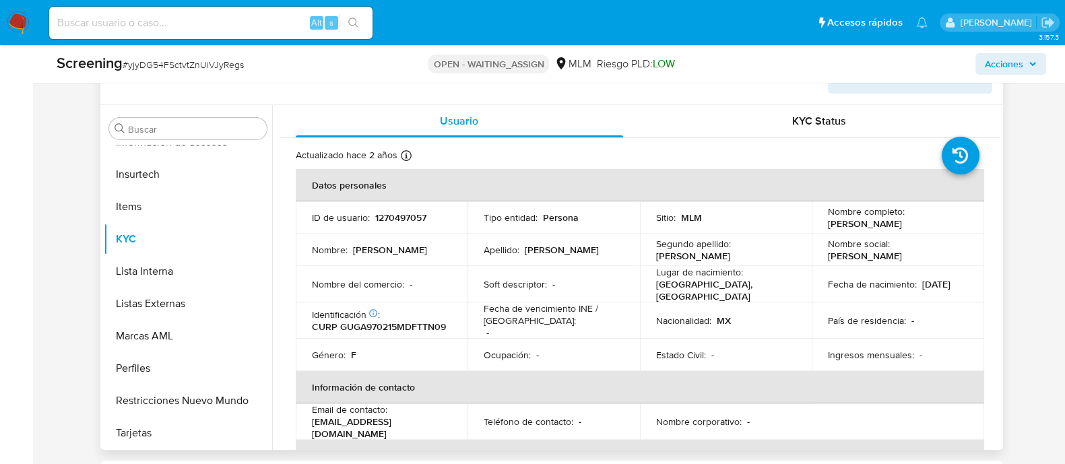
scroll to position [589, 0]
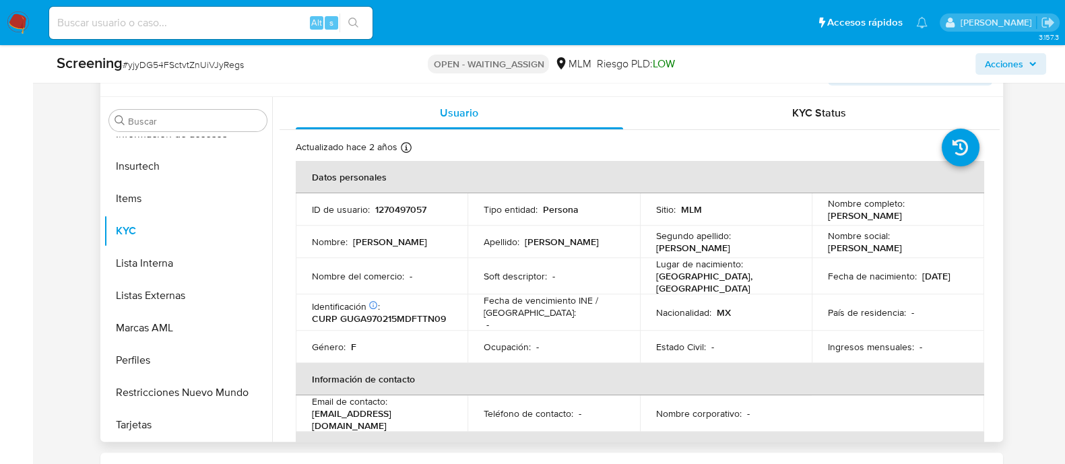
click at [409, 209] on p "1270497057" at bounding box center [400, 209] width 51 height 12
copy p "1270497057"
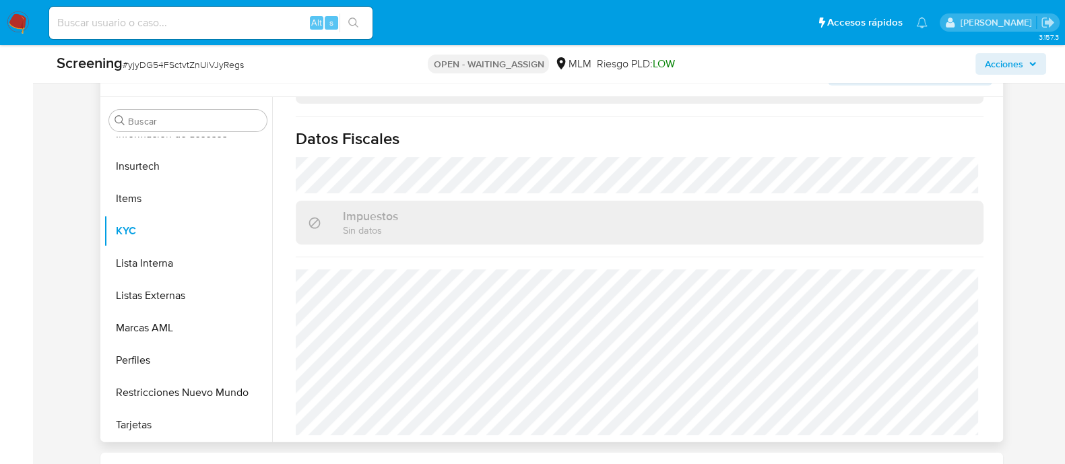
scroll to position [615, 0]
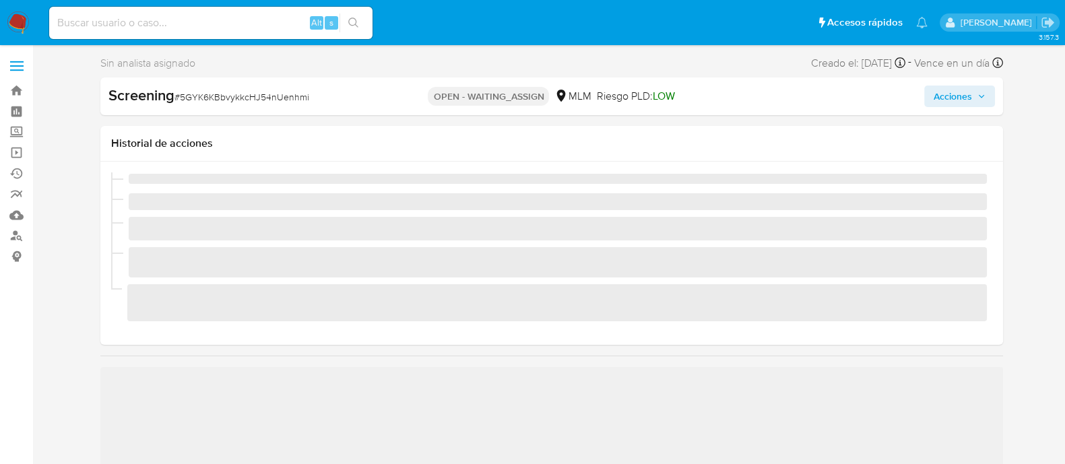
scroll to position [568, 0]
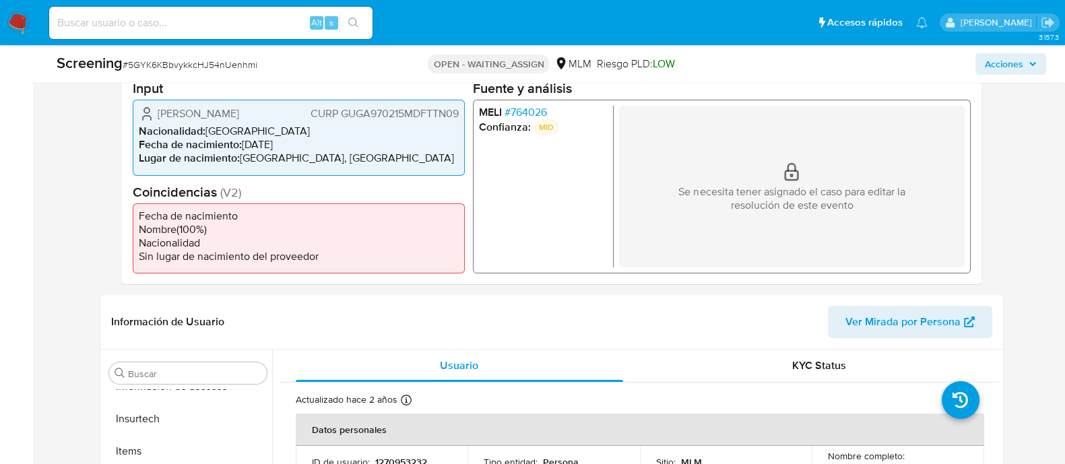
select select "10"
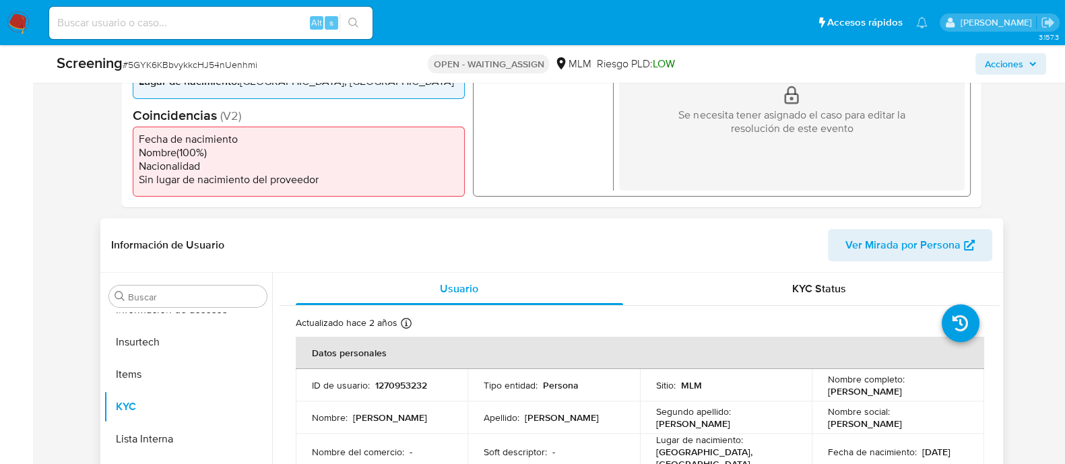
scroll to position [505, 0]
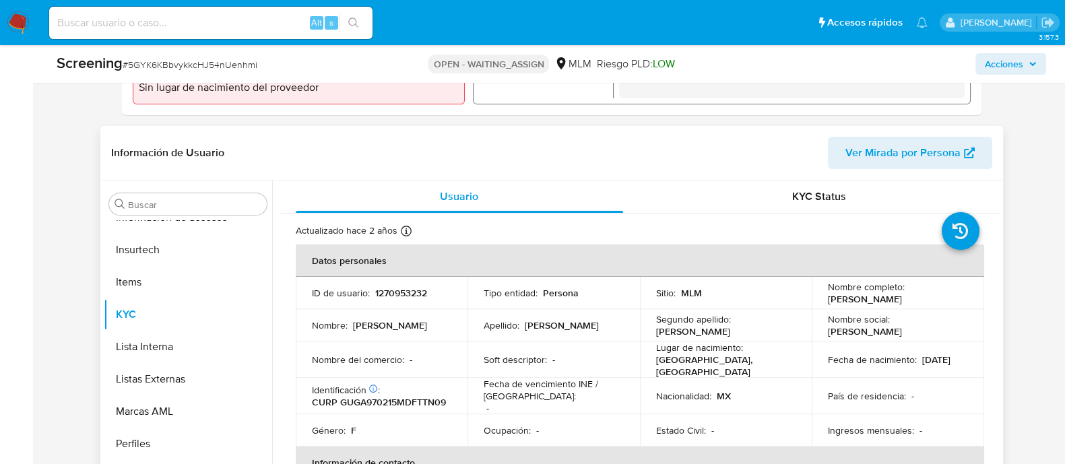
click at [411, 295] on p "1270953232" at bounding box center [401, 293] width 52 height 12
copy p "1270953232"
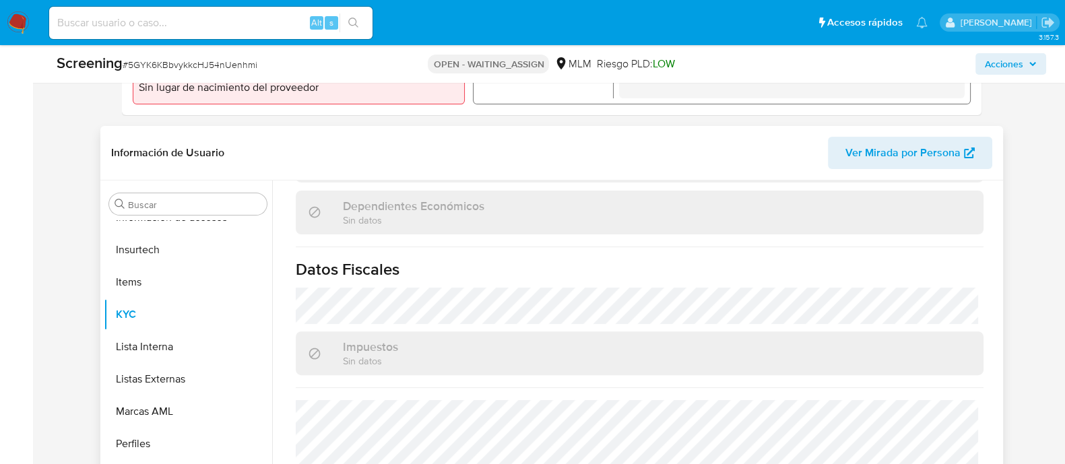
scroll to position [867, 0]
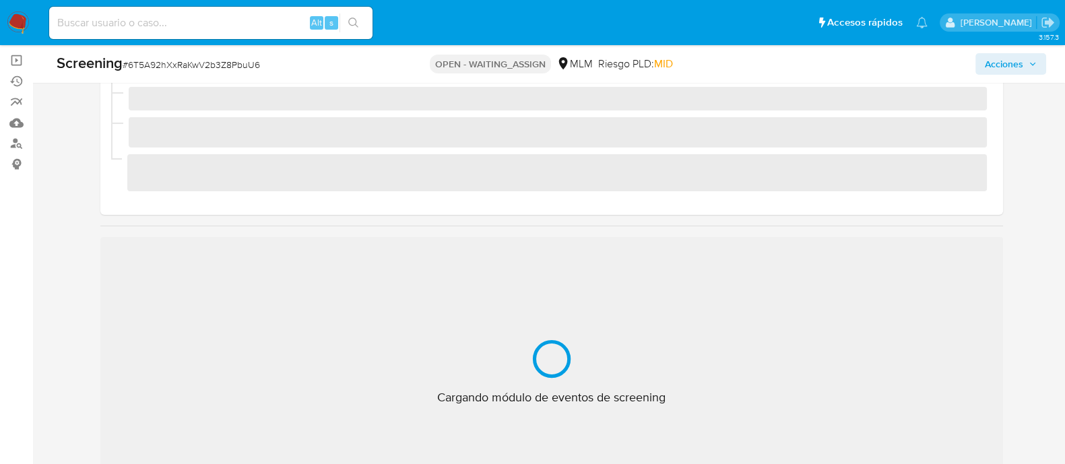
scroll to position [168, 0]
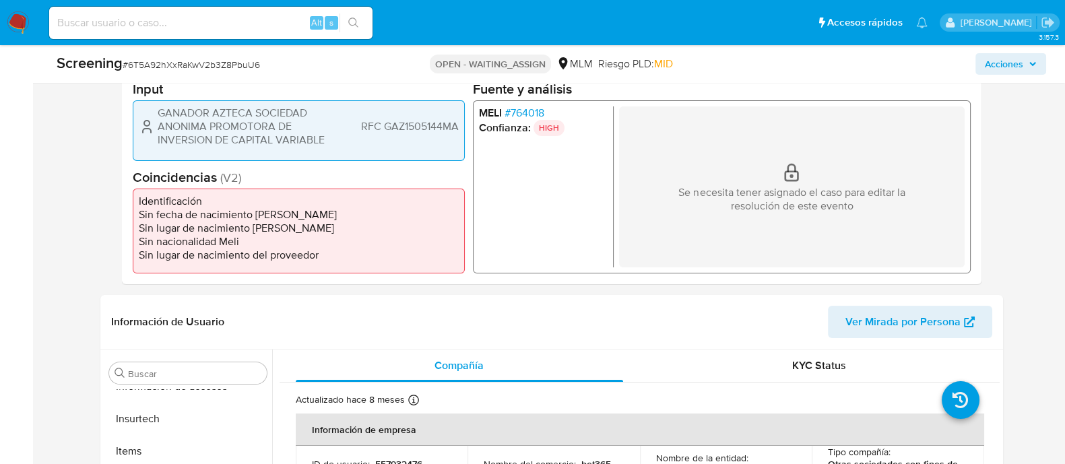
select select "10"
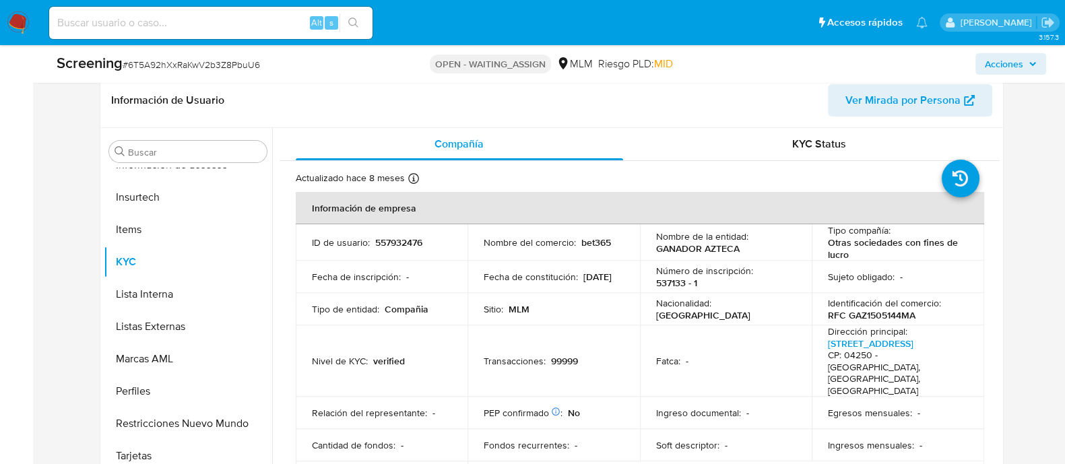
scroll to position [589, 0]
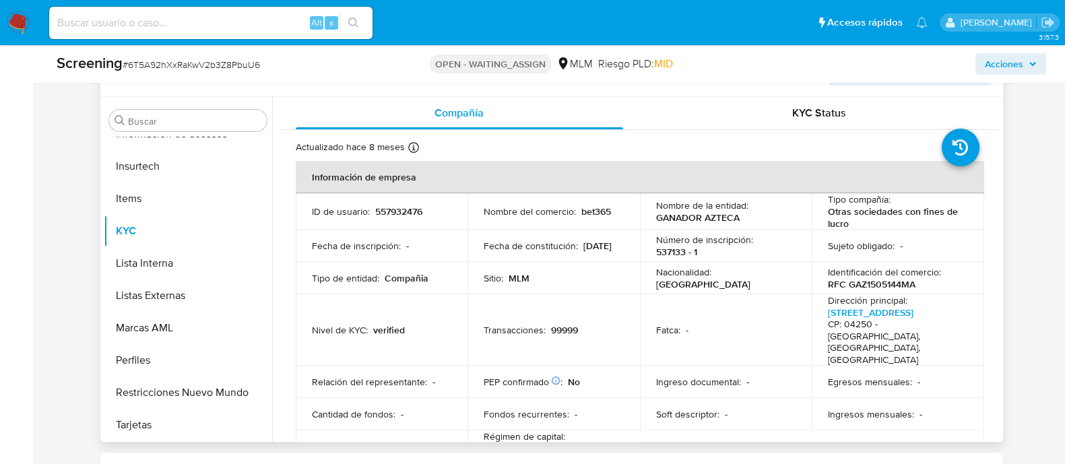
click at [401, 212] on p "557932476" at bounding box center [398, 211] width 47 height 12
copy p "557932476"
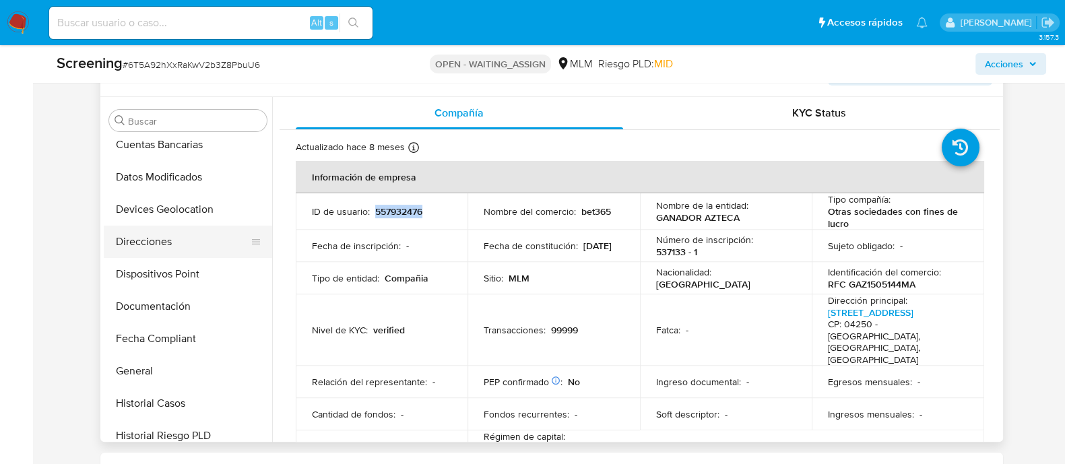
scroll to position [148, 0]
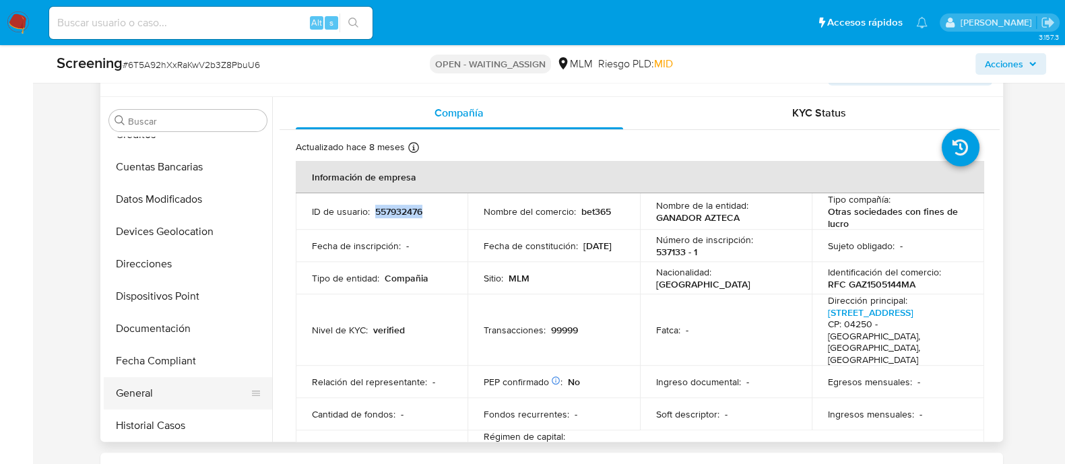
click at [133, 389] on button "General" at bounding box center [183, 393] width 158 height 32
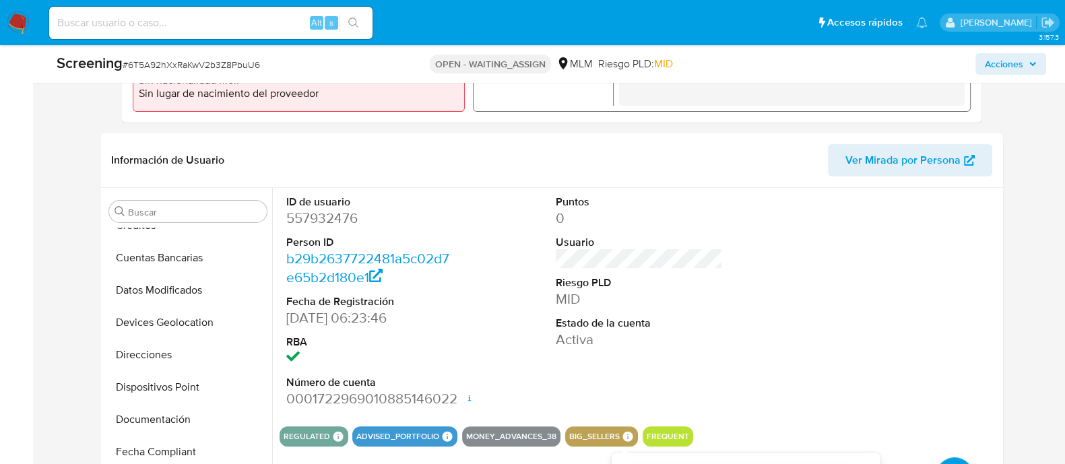
scroll to position [336, 0]
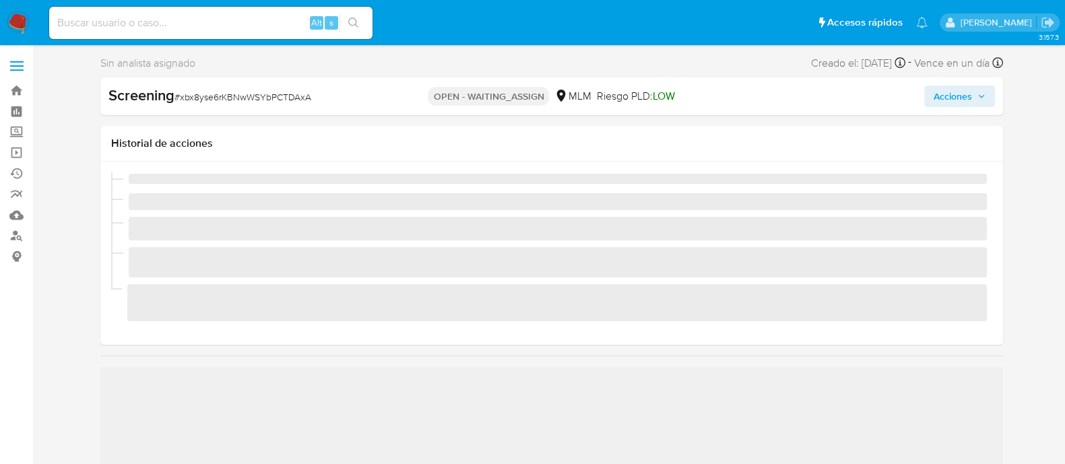
scroll to position [568, 0]
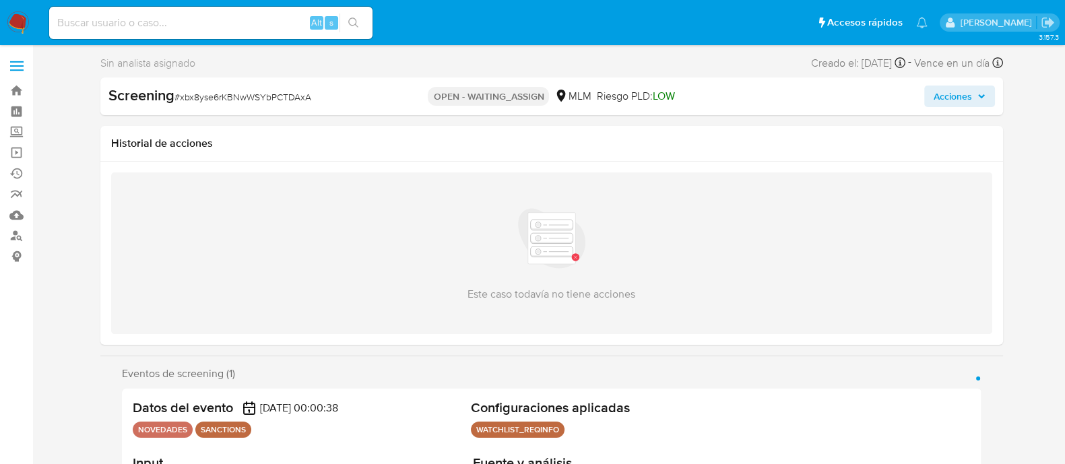
select select "10"
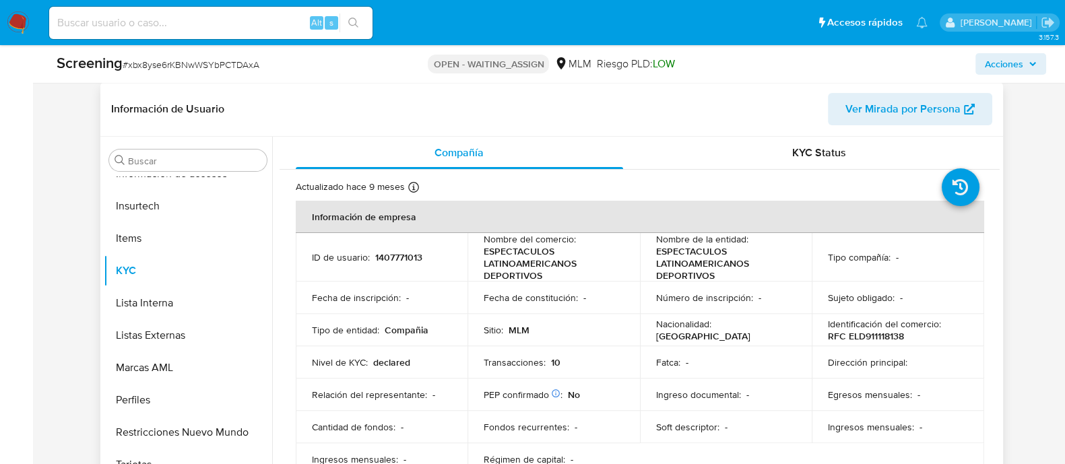
scroll to position [589, 0]
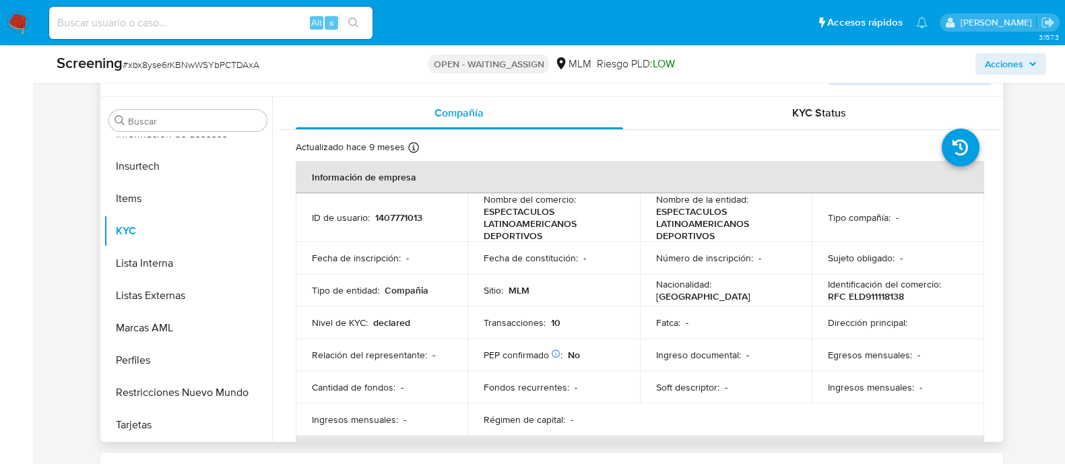
click at [404, 217] on p "1407771013" at bounding box center [398, 217] width 47 height 12
copy p "1407771013"
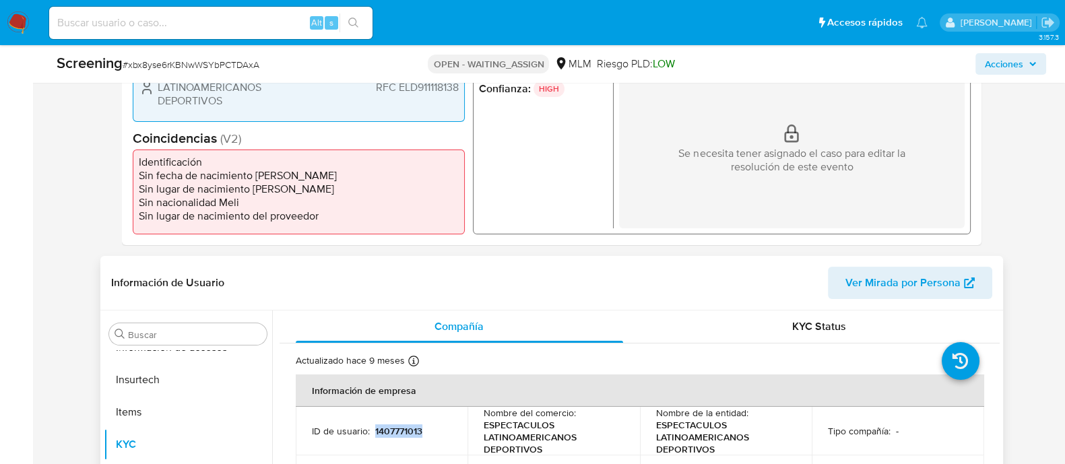
scroll to position [168, 0]
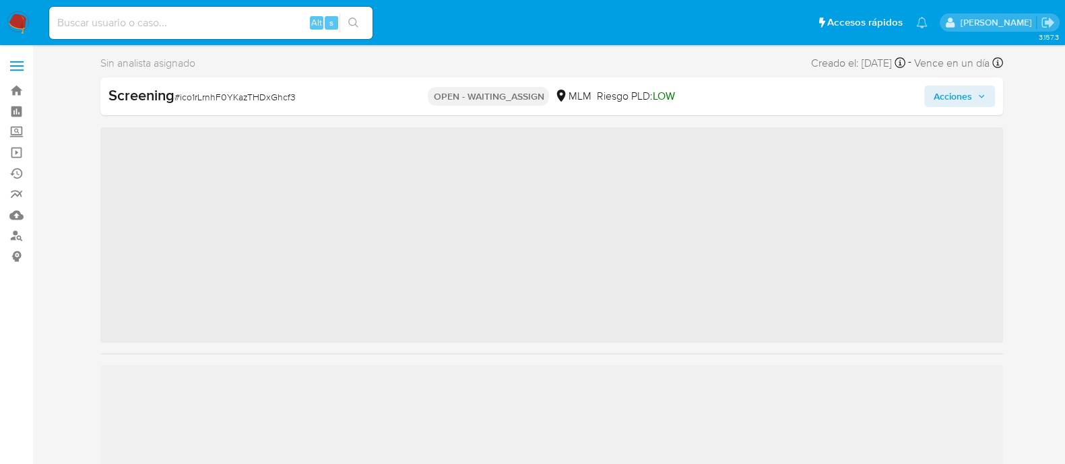
scroll to position [568, 0]
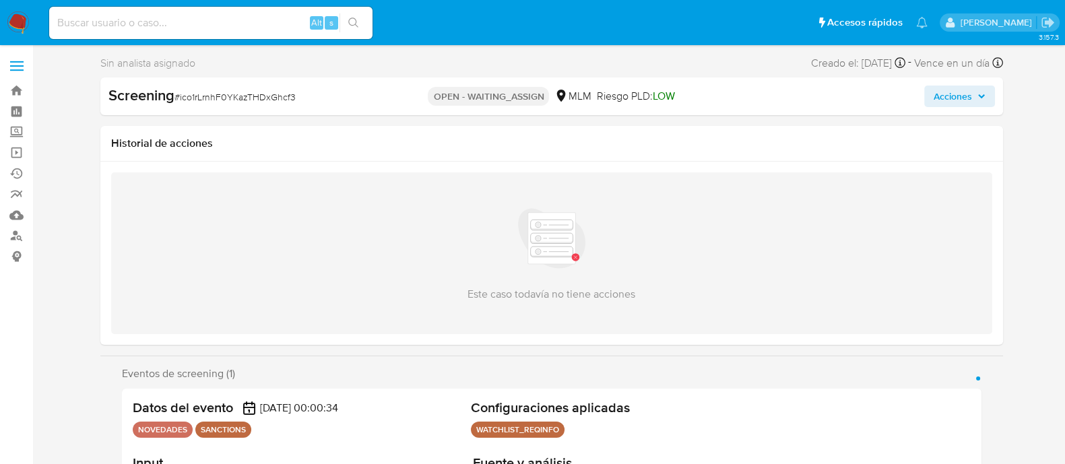
select select "10"
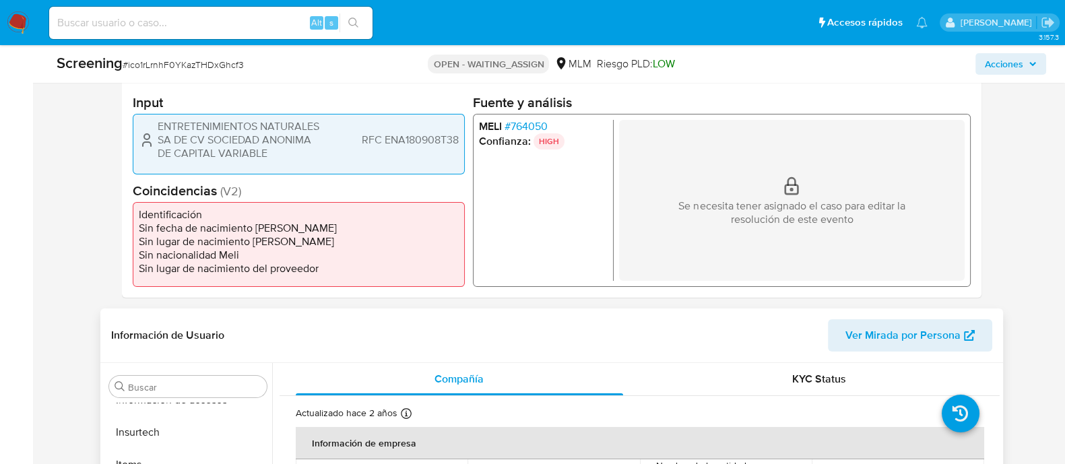
scroll to position [421, 0]
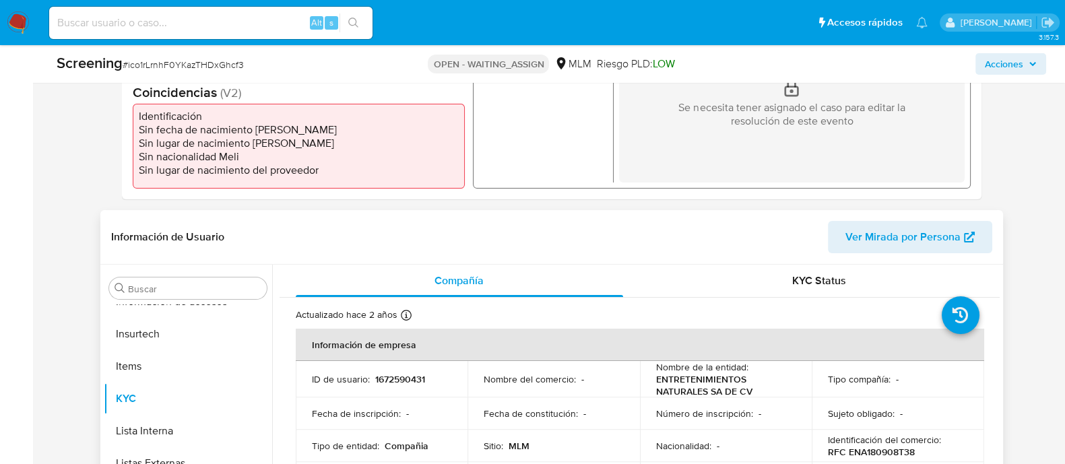
click at [397, 385] on td "ID de usuario : 1672590431" at bounding box center [382, 379] width 172 height 36
click at [391, 373] on p "1672590431" at bounding box center [400, 379] width 50 height 12
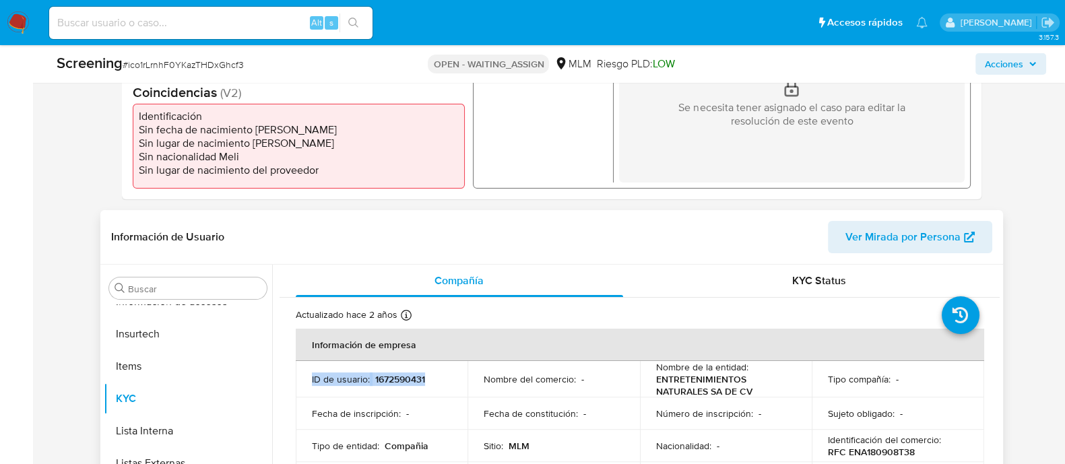
copy div "ID de usuario : 1672590431"
click at [397, 373] on p "1672590431" at bounding box center [400, 379] width 50 height 12
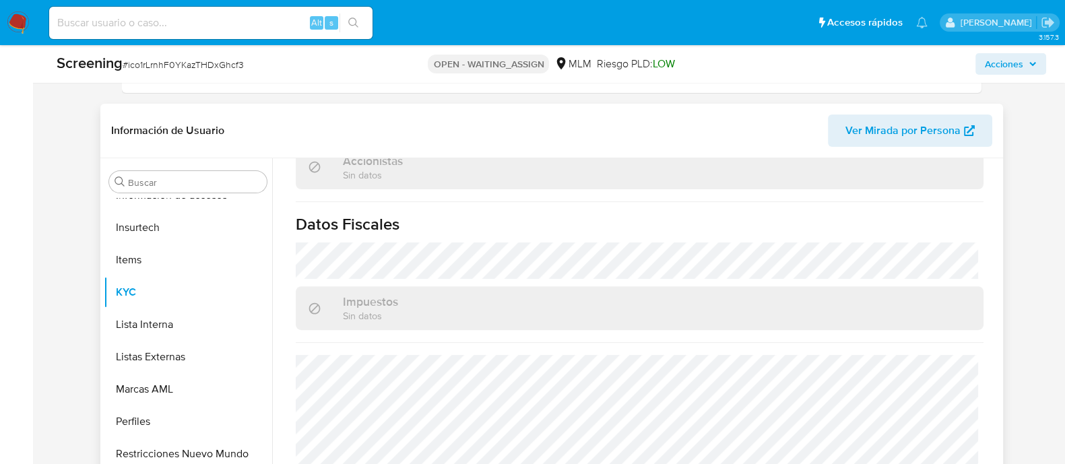
scroll to position [673, 0]
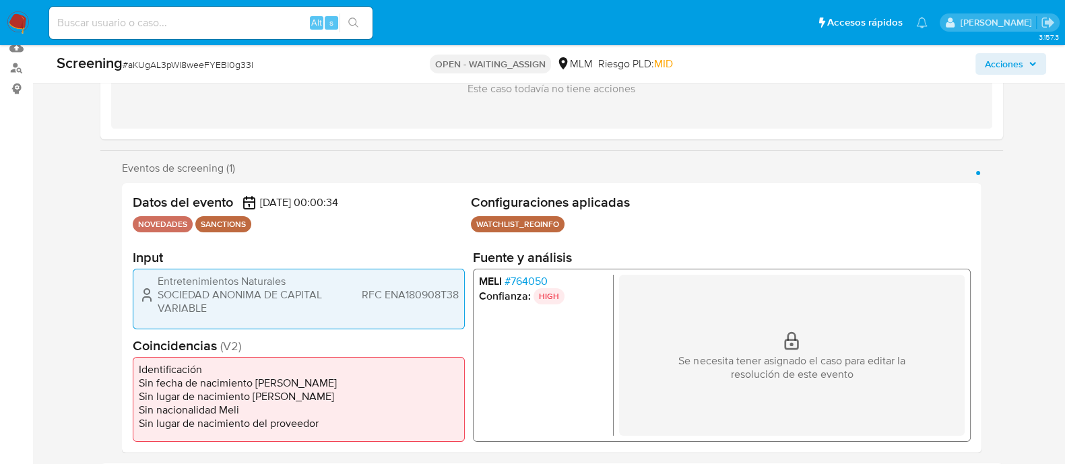
scroll to position [84, 0]
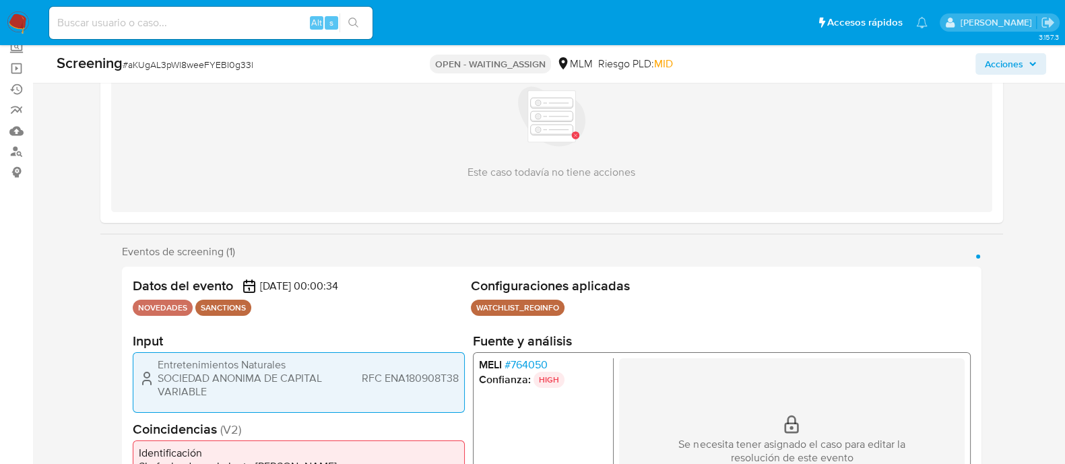
select select "10"
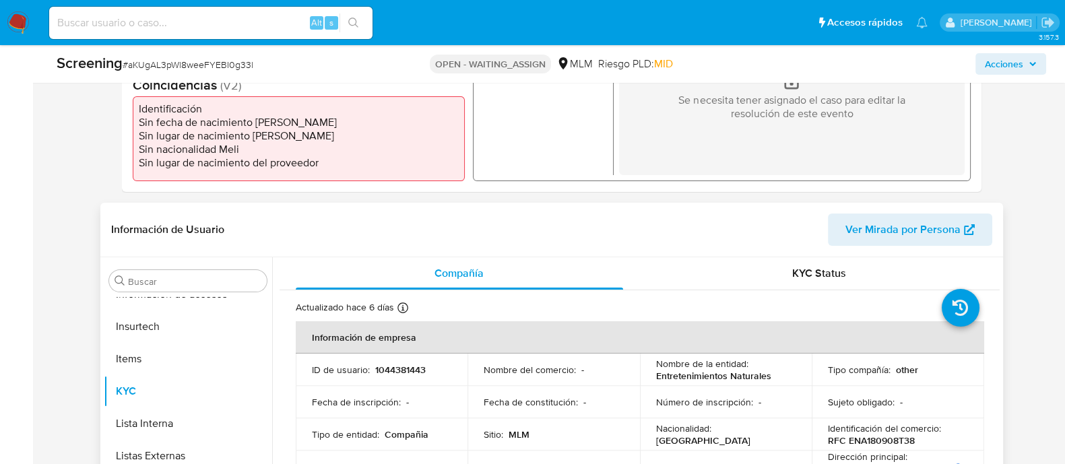
scroll to position [505, 0]
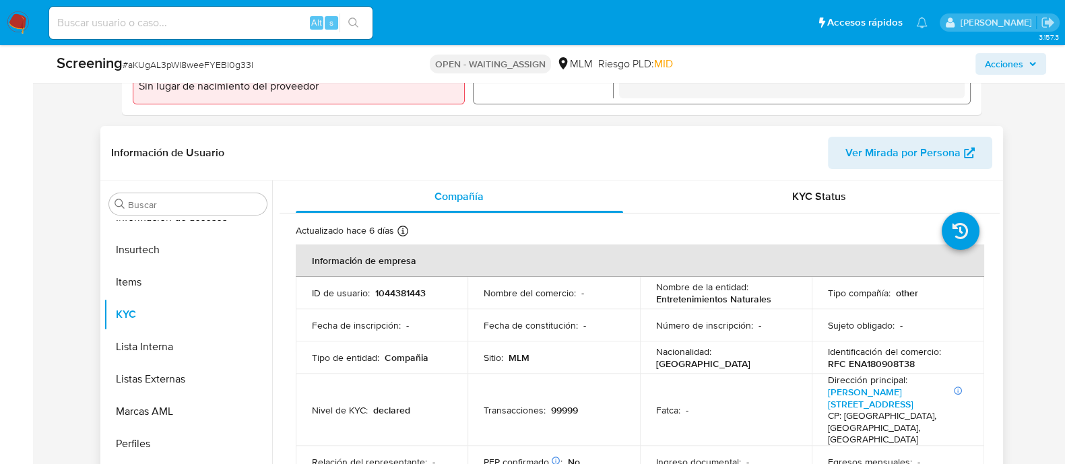
click at [417, 294] on p "1044381443" at bounding box center [400, 293] width 51 height 12
copy p "1044381443"
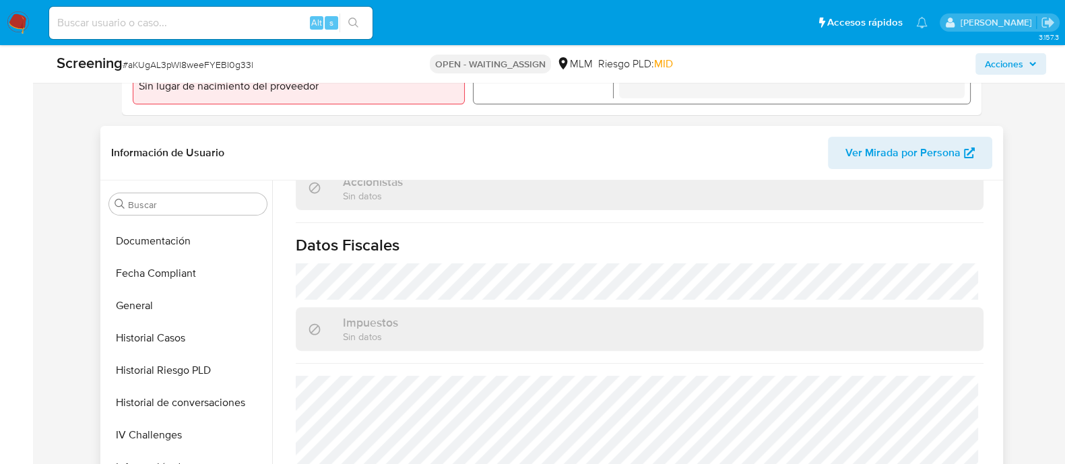
scroll to position [316, 0]
click at [155, 317] on button "General" at bounding box center [183, 308] width 158 height 32
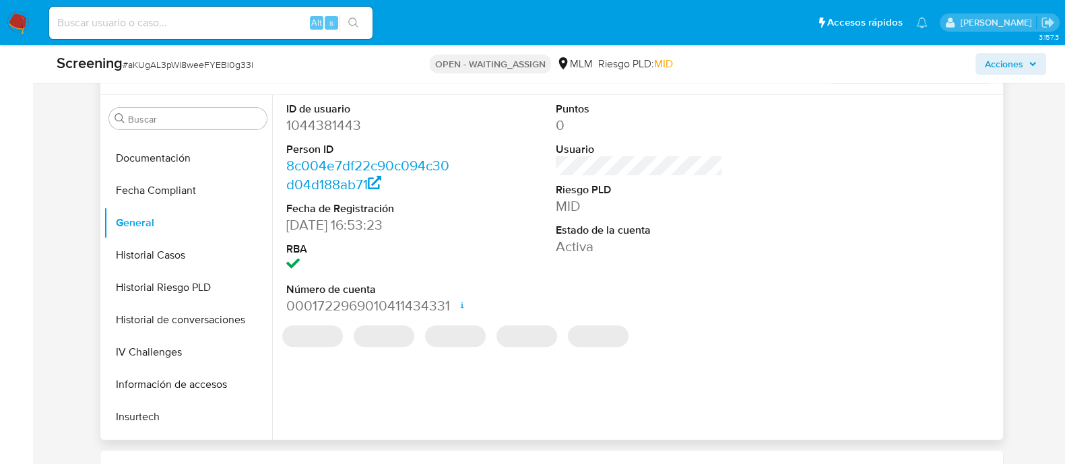
scroll to position [673, 0]
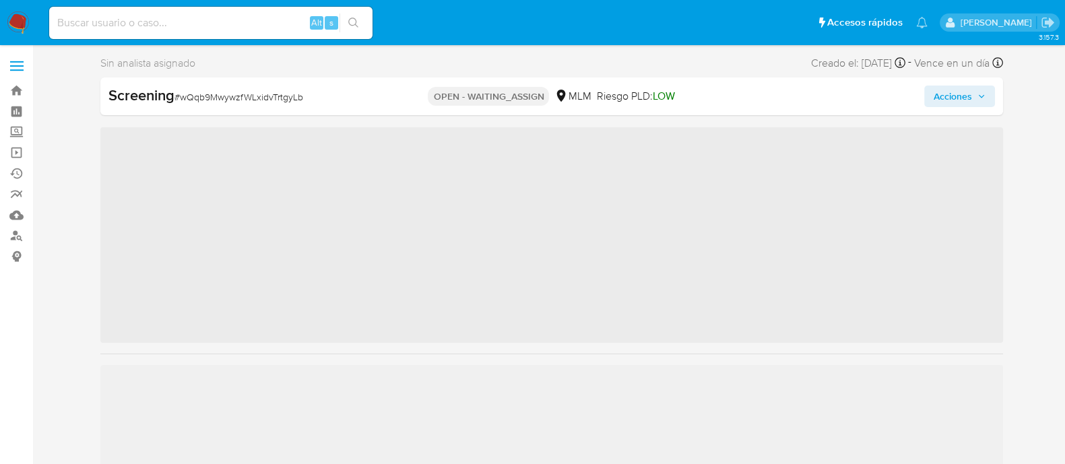
scroll to position [568, 0]
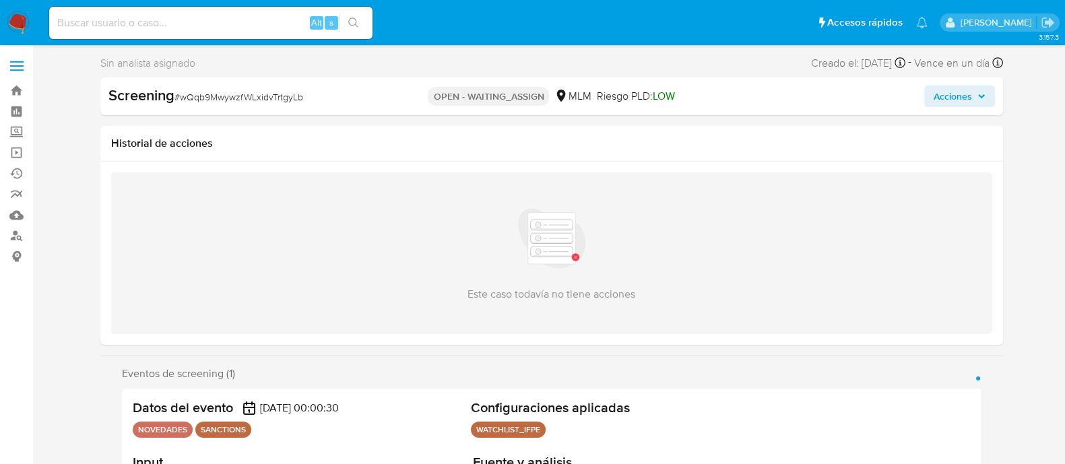
select select "10"
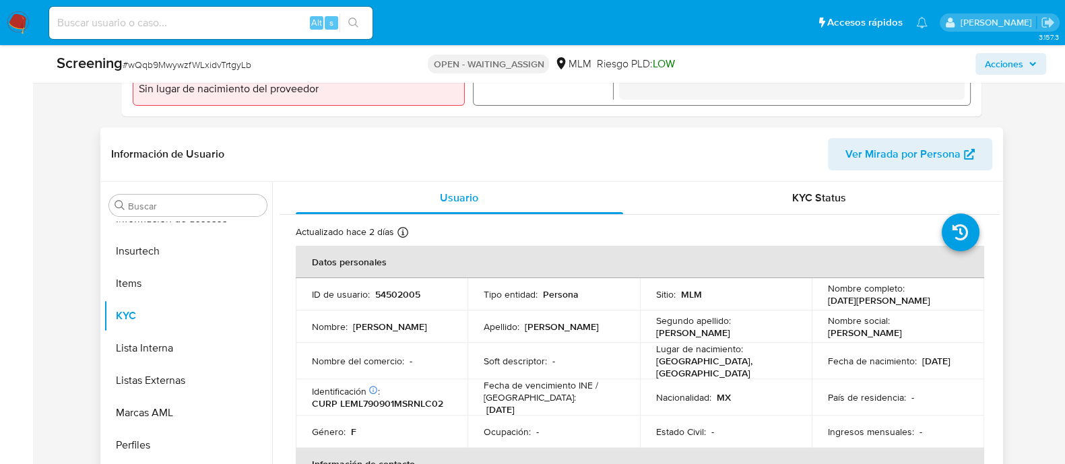
scroll to position [505, 0]
click at [404, 287] on p "54502005" at bounding box center [397, 293] width 45 height 12
copy p "54502005"
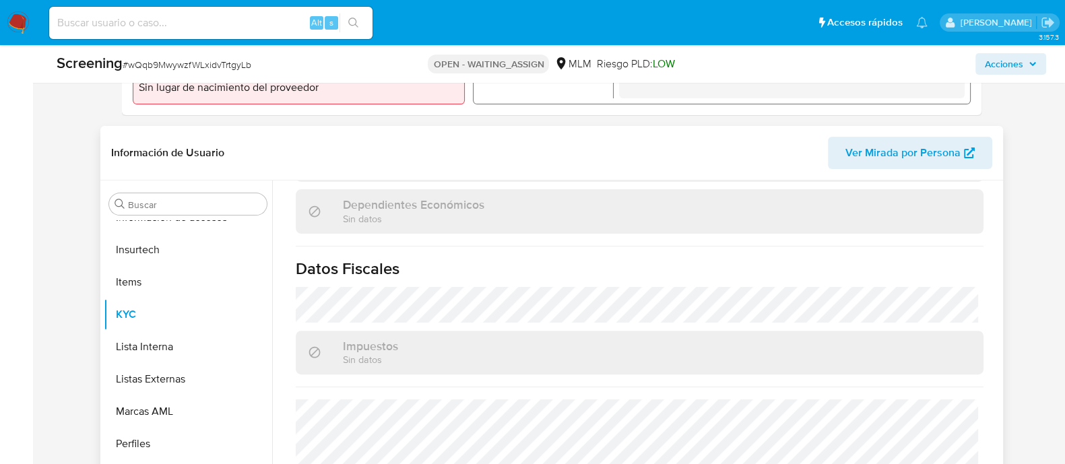
scroll to position [850, 0]
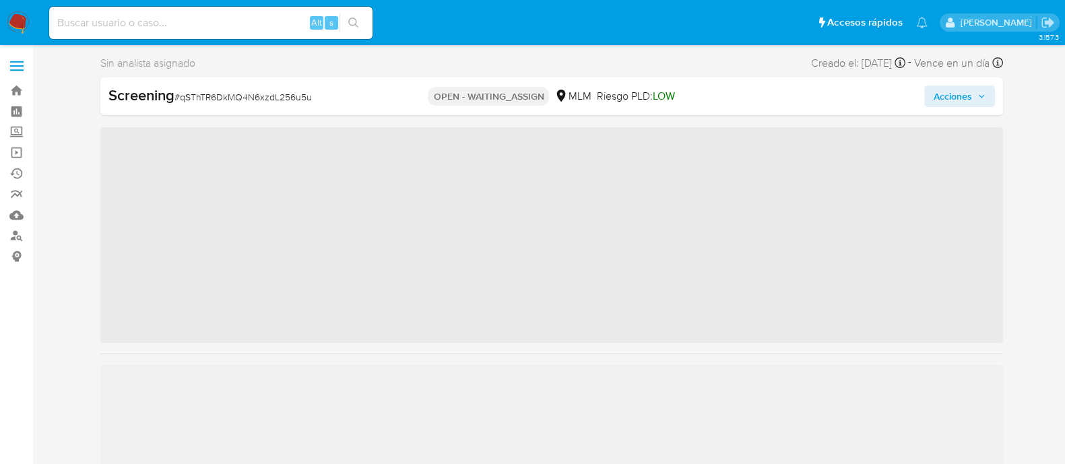
scroll to position [568, 0]
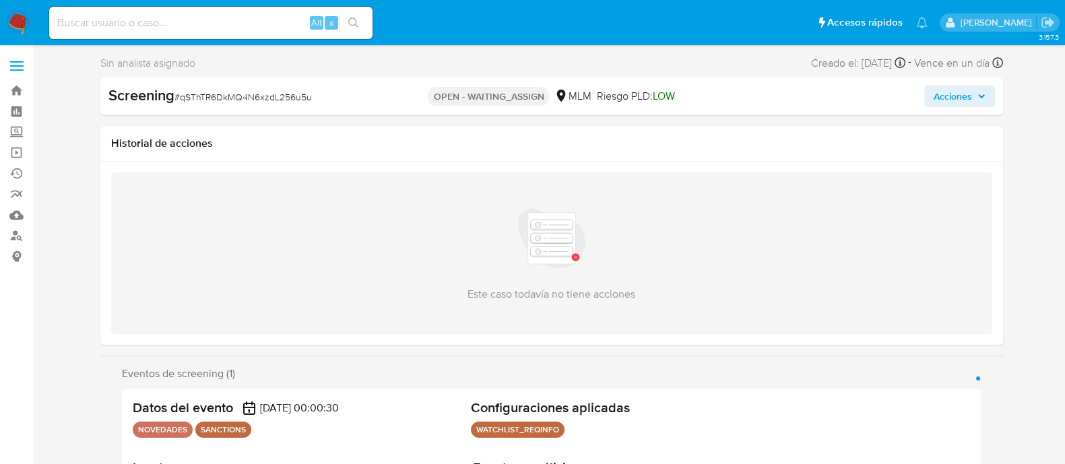
select select "10"
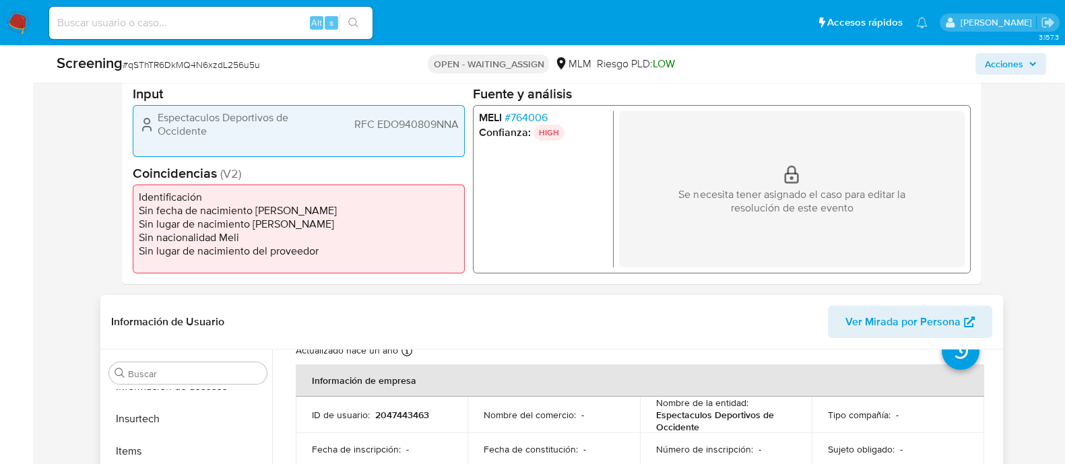
scroll to position [84, 0]
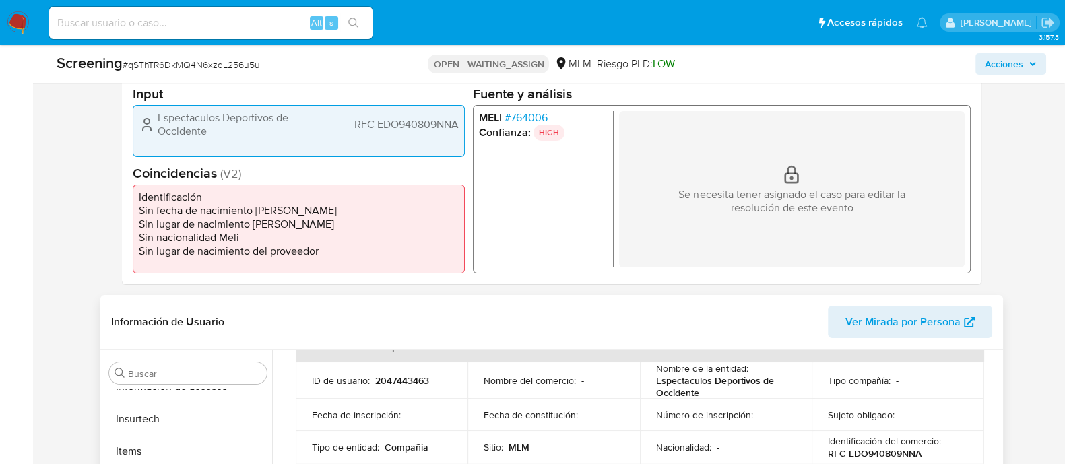
click at [387, 382] on p "2047443463" at bounding box center [402, 380] width 54 height 12
copy p "2047443463"
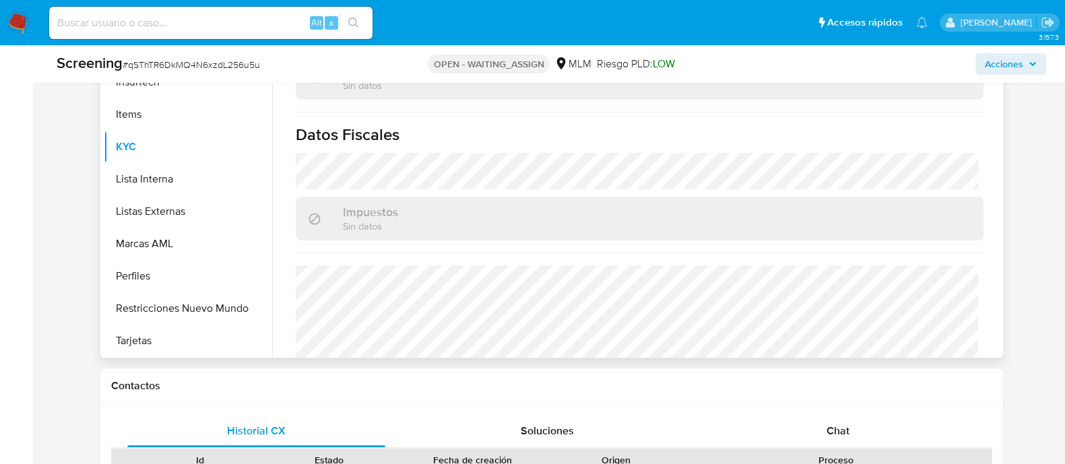
scroll to position [987, 0]
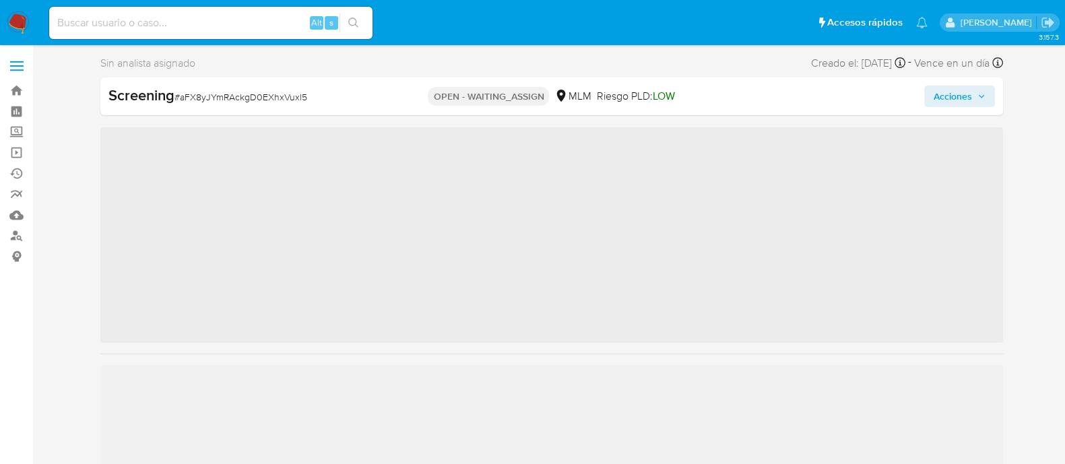
scroll to position [568, 0]
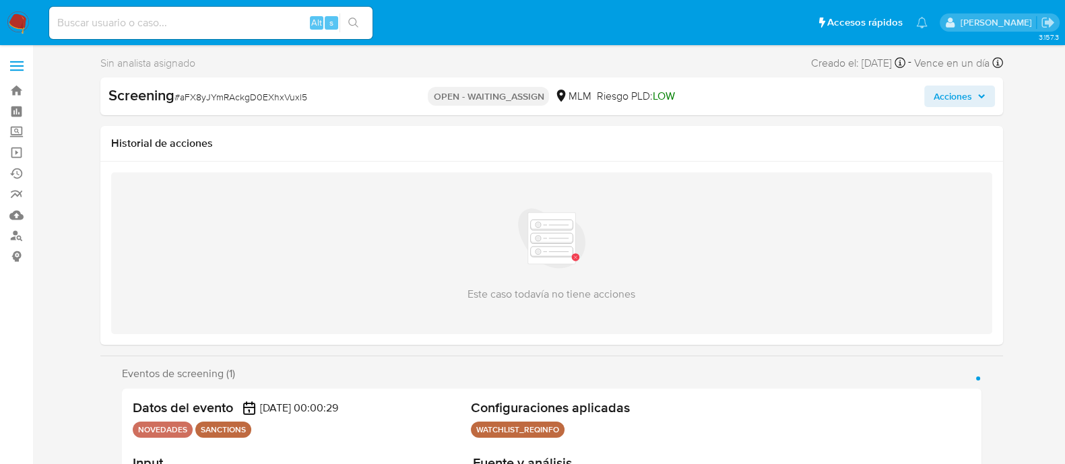
select select "10"
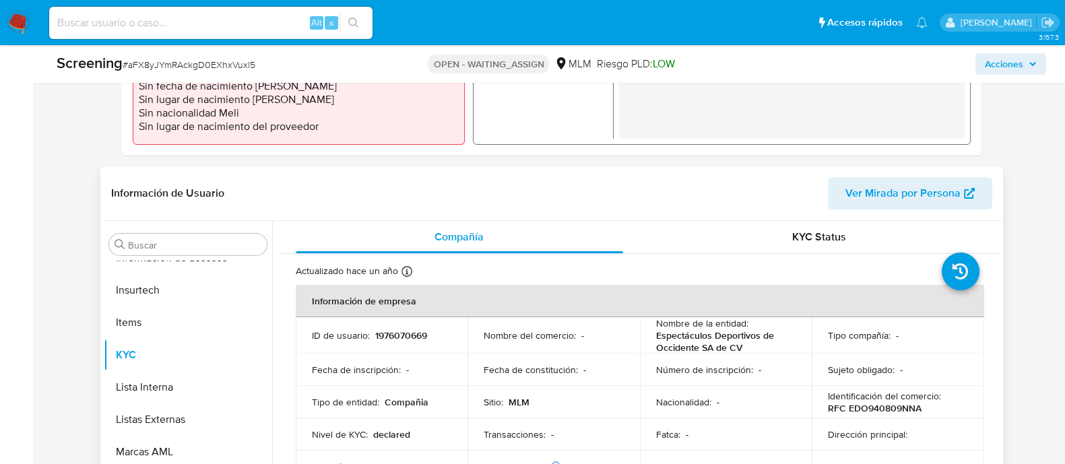
scroll to position [505, 0]
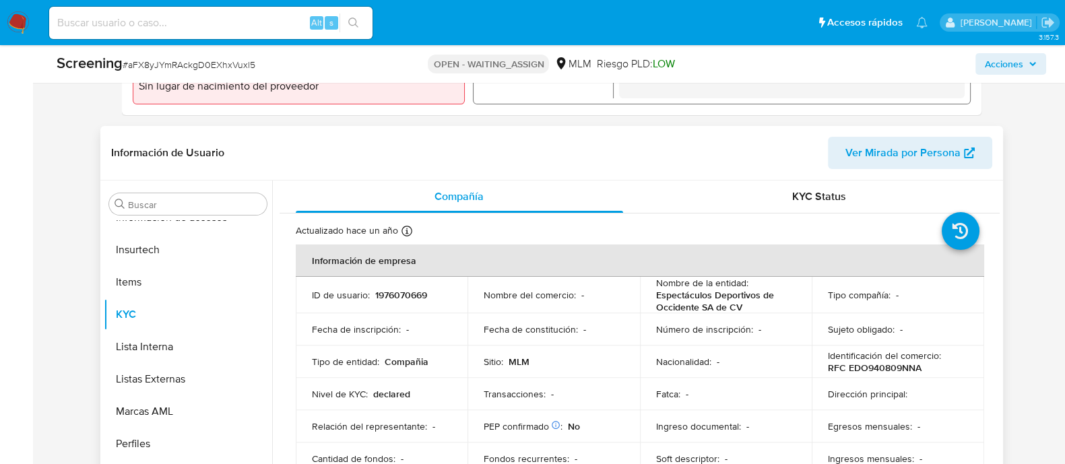
click at [396, 295] on p "1976070669" at bounding box center [401, 295] width 52 height 12
copy p "1976070669"
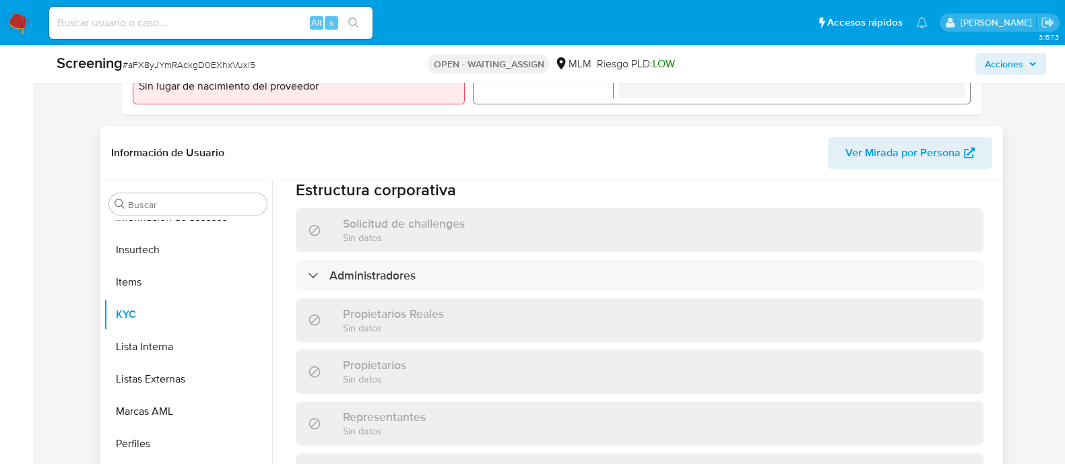
scroll to position [987, 0]
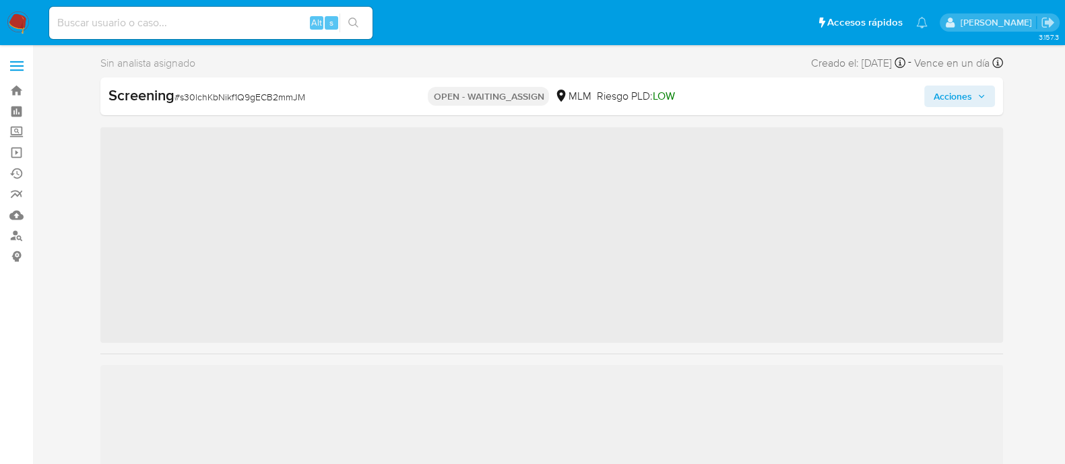
scroll to position [568, 0]
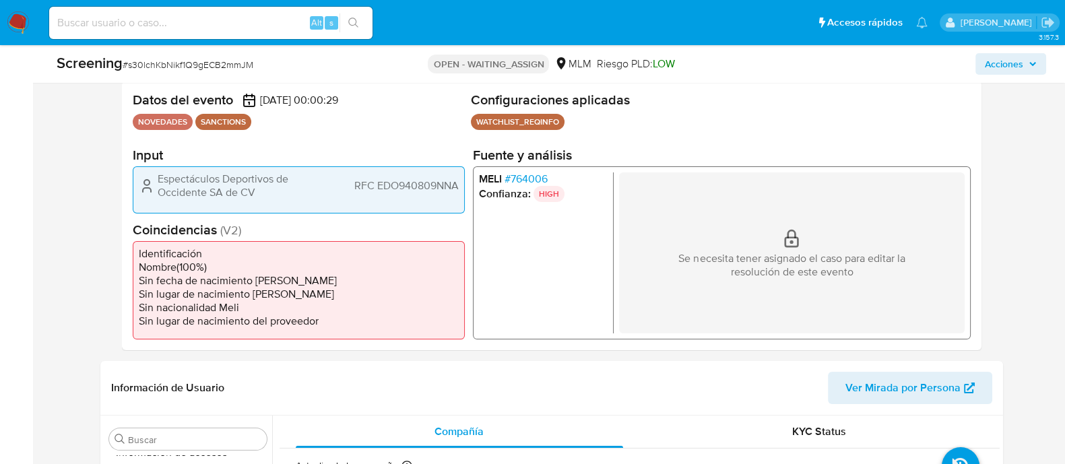
select select "10"
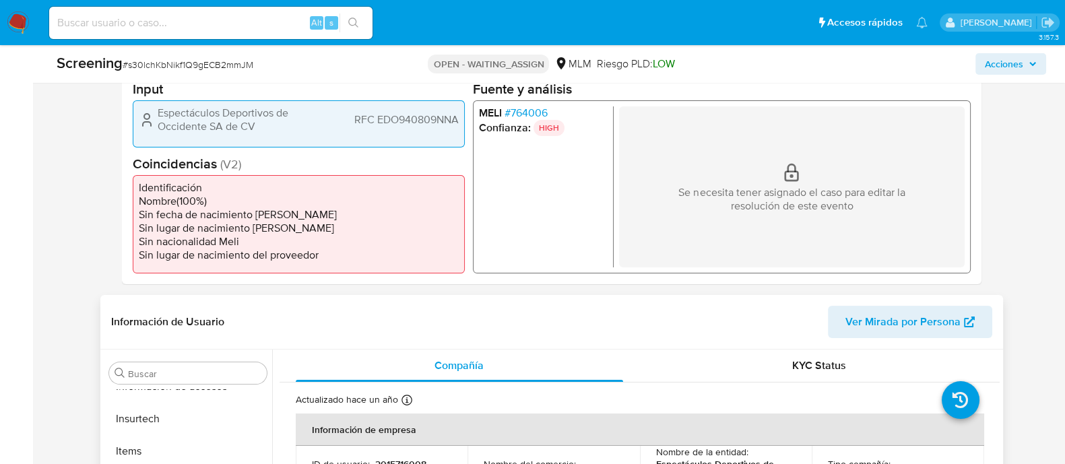
scroll to position [421, 0]
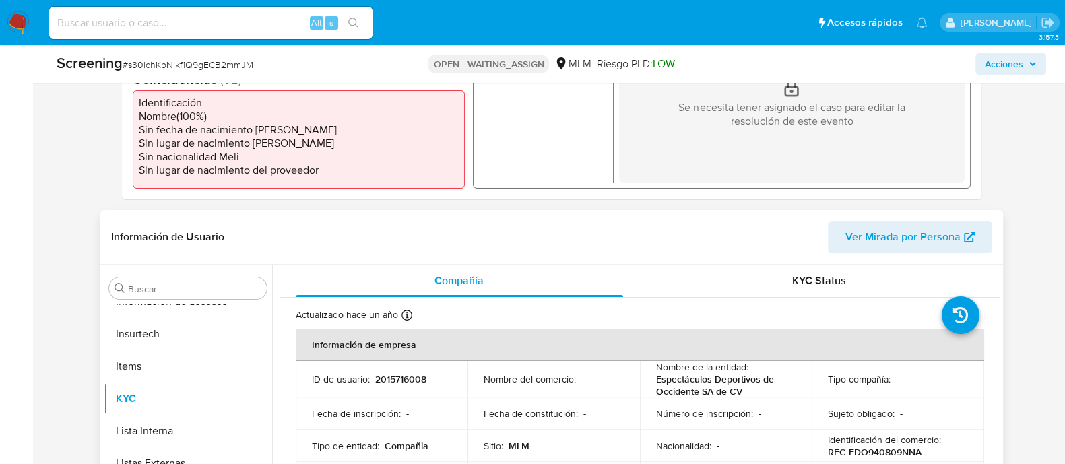
click at [397, 376] on p "2015716008" at bounding box center [400, 379] width 51 height 12
copy p "2015716008"
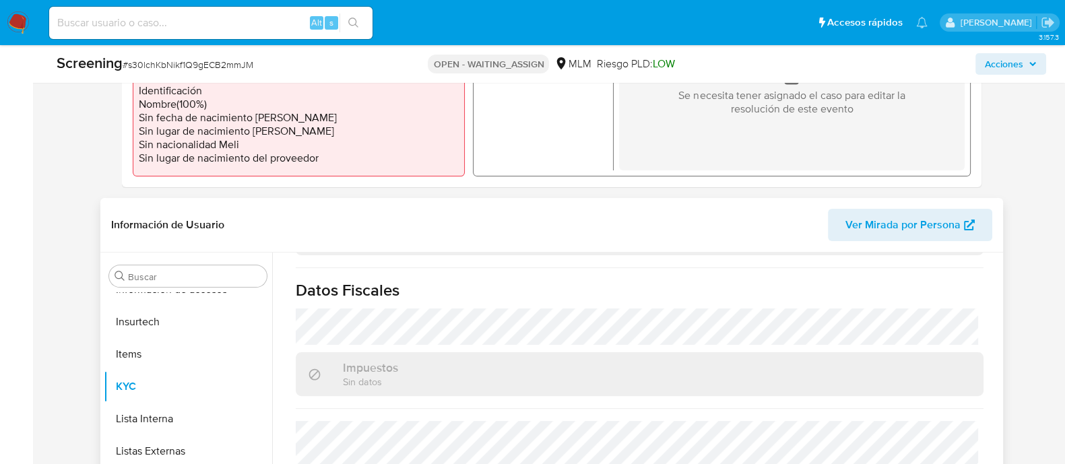
scroll to position [589, 0]
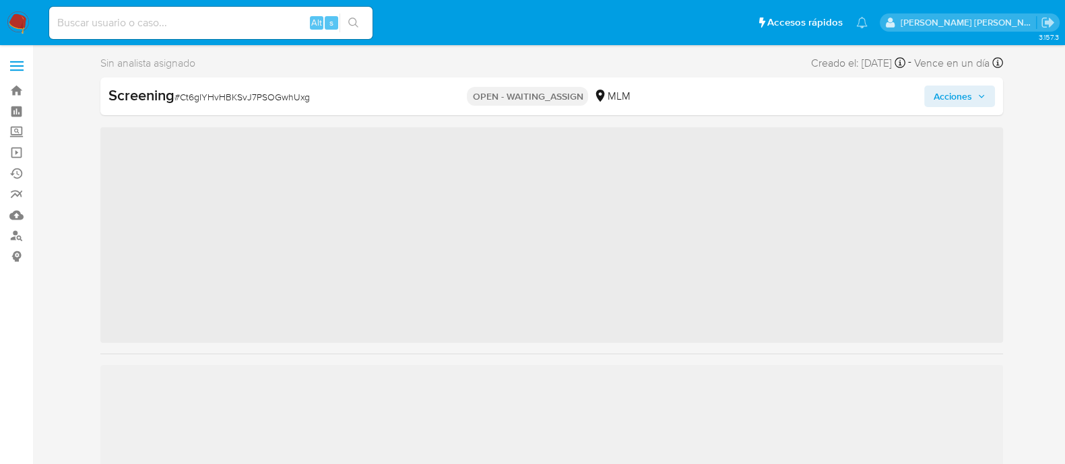
scroll to position [568, 0]
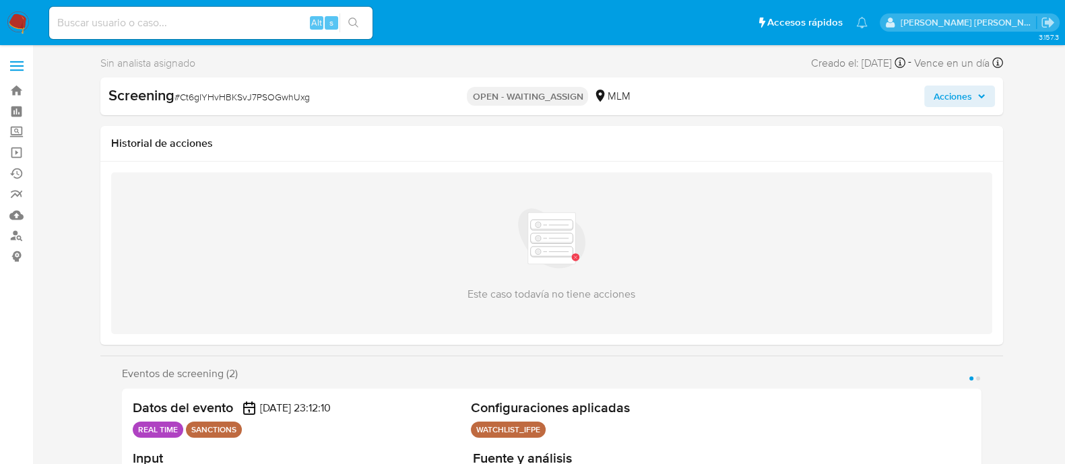
select select "10"
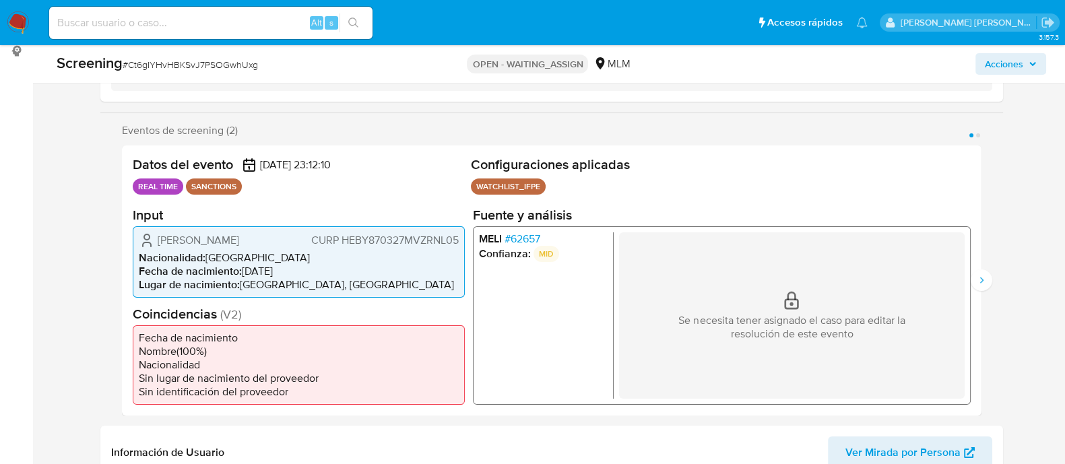
scroll to position [253, 0]
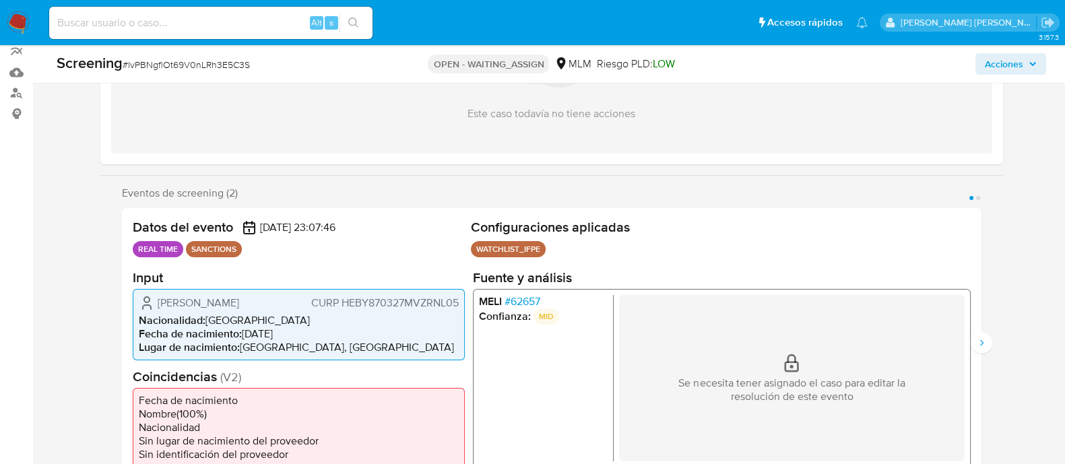
scroll to position [168, 0]
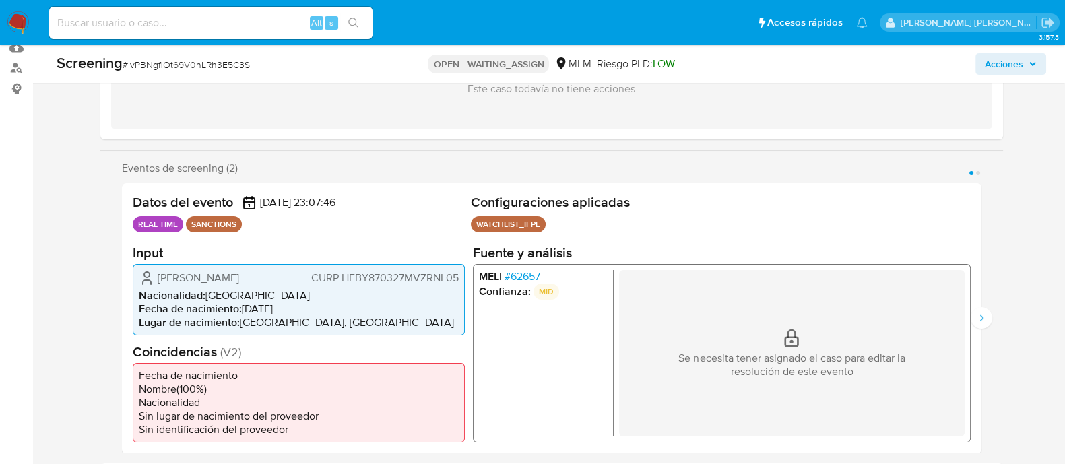
select select "10"
